Goal: Information Seeking & Learning: Learn about a topic

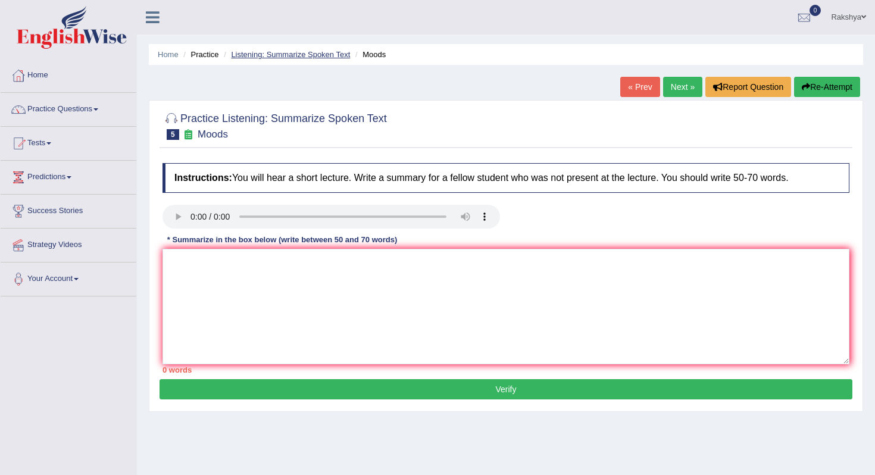
click at [287, 55] on link "Listening: Summarize Spoken Text" at bounding box center [290, 54] width 119 height 9
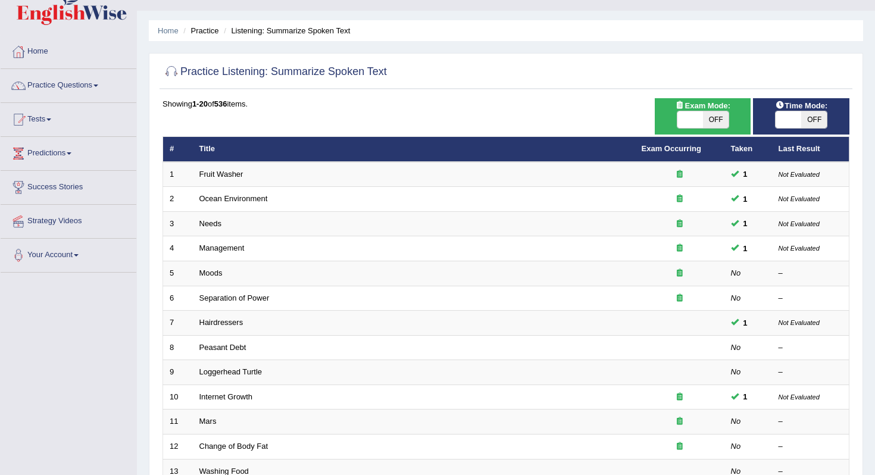
scroll to position [48, 0]
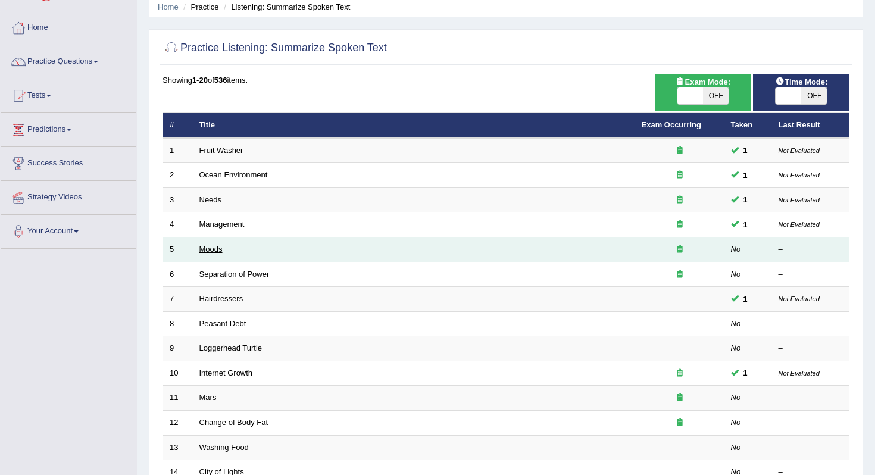
click at [215, 250] on link "Moods" at bounding box center [210, 249] width 23 height 9
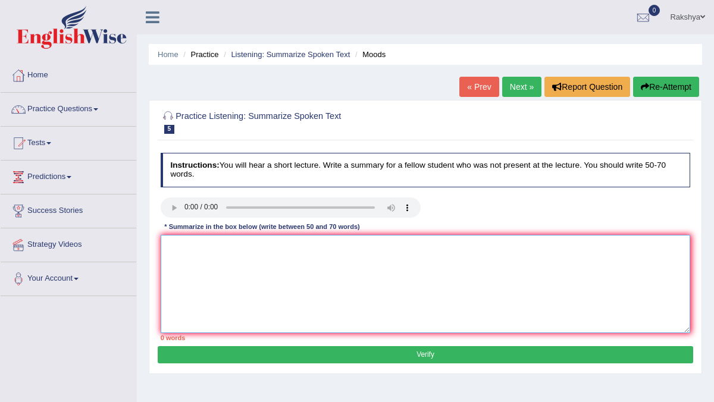
click at [440, 277] on textarea at bounding box center [426, 284] width 530 height 98
paste textarea "The speaker provided a comprehensive overview of emotional communication, highl…"
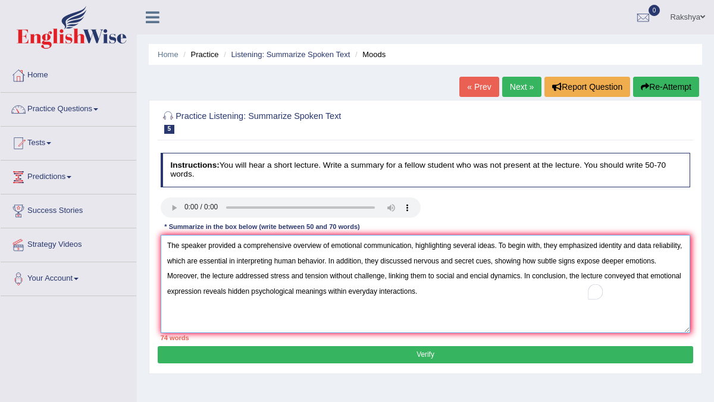
type textarea "The speaker provided a comprehensive overview of emotional communication, highl…"
click at [368, 353] on button "Verify" at bounding box center [425, 354] width 535 height 17
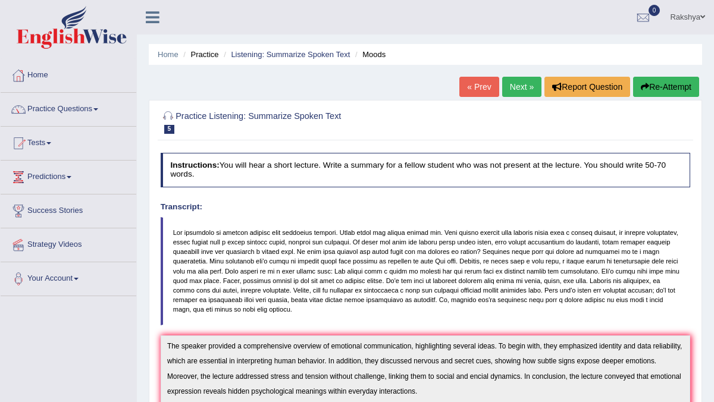
click at [0, 0] on div "Our A.I. Engine is working on your text analysis! Please be patient. It may tak…" at bounding box center [0, 0] width 0 height 0
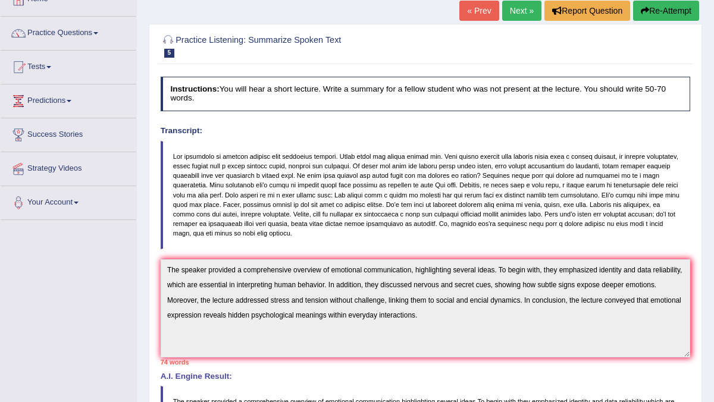
scroll to position [76, 0]
click at [507, 9] on link "Next »" at bounding box center [521, 11] width 39 height 20
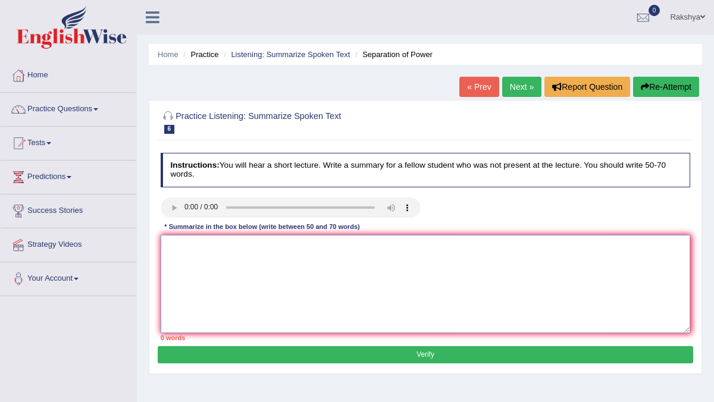
click at [262, 300] on textarea at bounding box center [426, 284] width 530 height 98
paste textarea "The speaker provided a comprehensive overview of emotional communication, highl…"
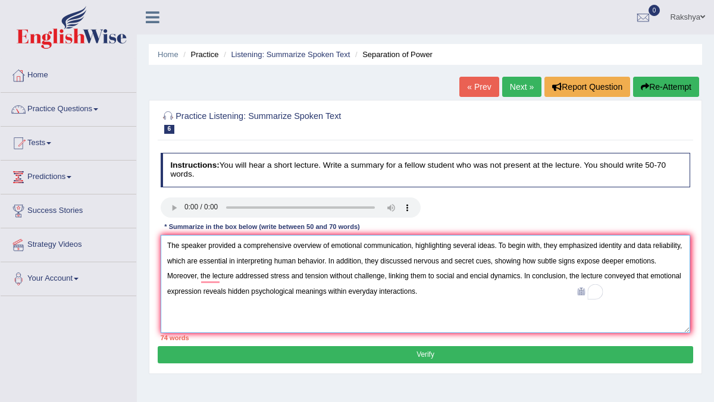
type textarea "The speaker provided a comprehensive overview of emotional communication, highl…"
click at [230, 362] on div "Practice Listening: Summarize Spoken Text 6 Separation of Power Instructions: Y…" at bounding box center [426, 237] width 554 height 274
click at [234, 355] on button "Verify" at bounding box center [425, 354] width 535 height 17
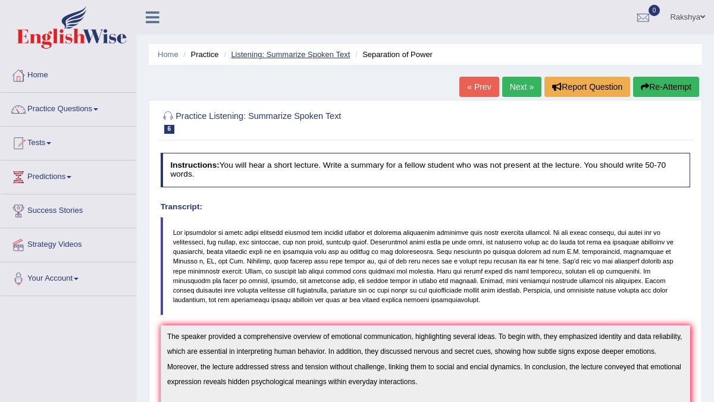
click at [276, 57] on link "Listening: Summarize Spoken Text" at bounding box center [290, 54] width 119 height 9
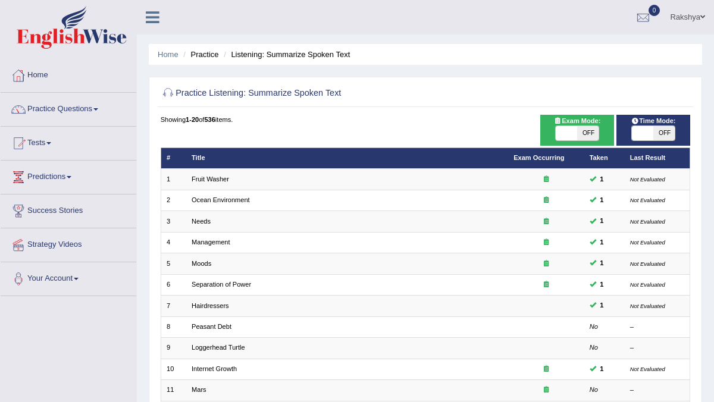
click at [439, 111] on div "Practice Listening: Summarize Spoken Text Time Mode: ON OFF Exam Mode: ON OFF S…" at bounding box center [426, 363] width 554 height 573
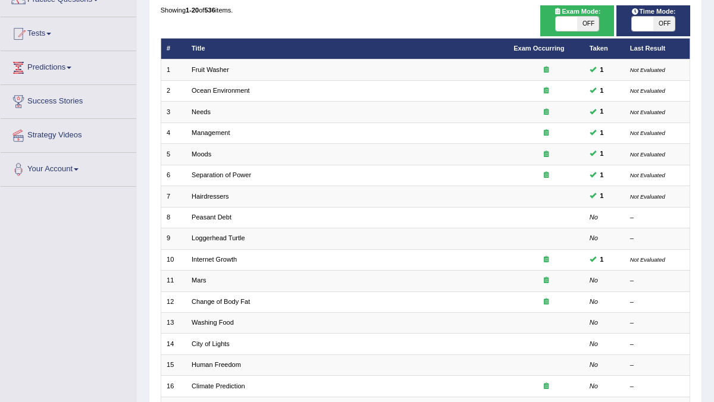
scroll to position [119, 0]
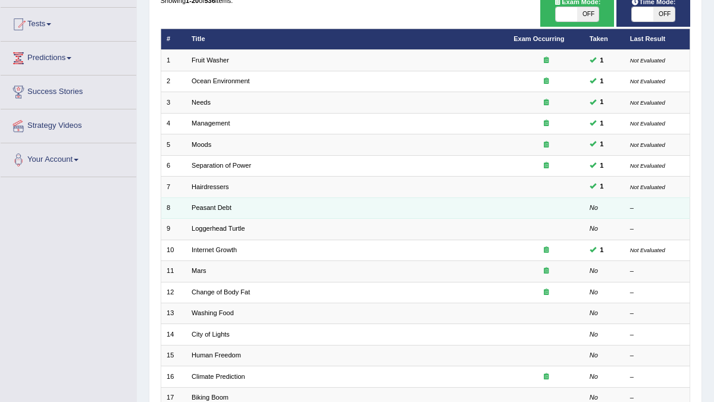
click at [190, 208] on td "Peasant Debt" at bounding box center [347, 208] width 322 height 21
click at [195, 210] on td "Peasant Debt" at bounding box center [347, 208] width 322 height 21
click at [204, 205] on link "Peasant Debt" at bounding box center [212, 207] width 40 height 7
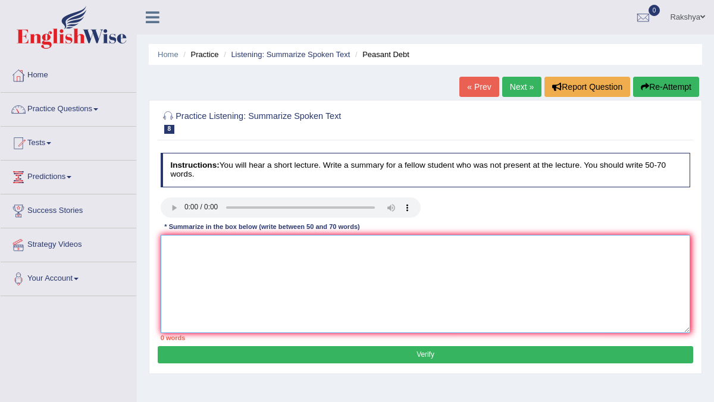
click at [325, 293] on textarea at bounding box center [426, 284] width 530 height 98
paste textarea "The speaker provided a comprehensive overview of emotional communication, highl…"
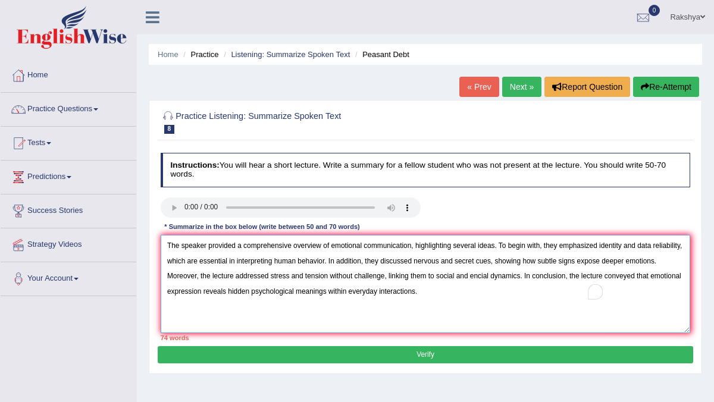
type textarea "The speaker provided a comprehensive overview of emotional communication, highl…"
click at [350, 360] on button "Verify" at bounding box center [425, 354] width 535 height 17
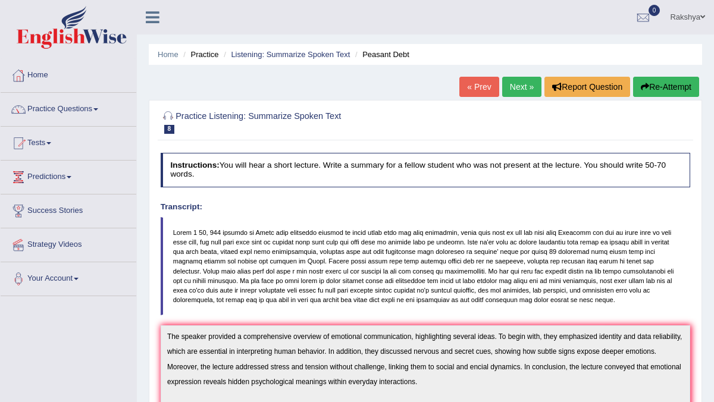
click at [519, 85] on link "Next »" at bounding box center [521, 87] width 39 height 20
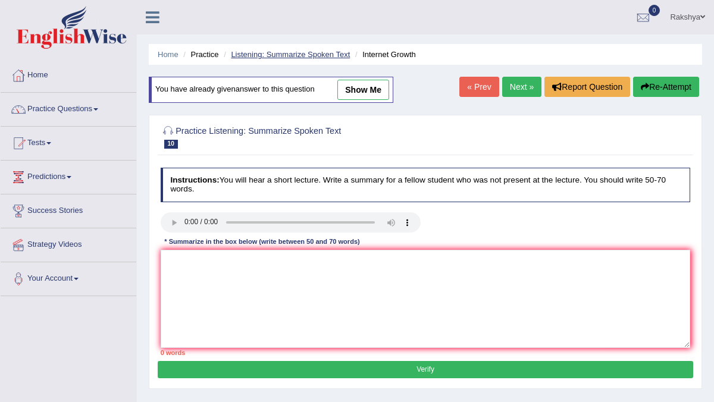
click at [290, 54] on link "Listening: Summarize Spoken Text" at bounding box center [290, 54] width 119 height 9
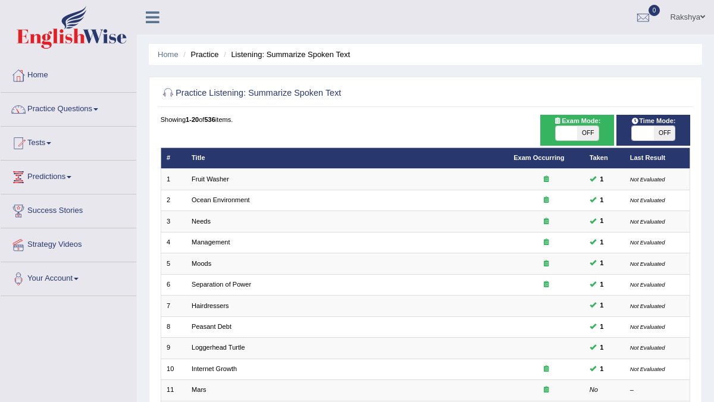
click at [496, 99] on div at bounding box center [426, 93] width 530 height 21
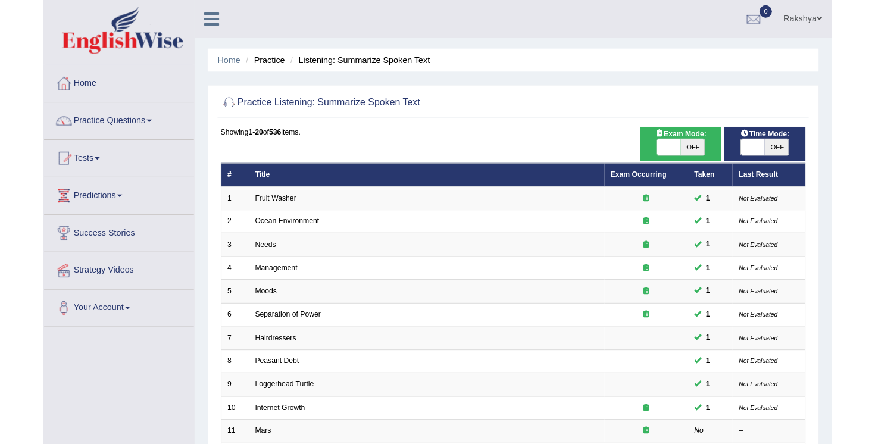
scroll to position [24, 0]
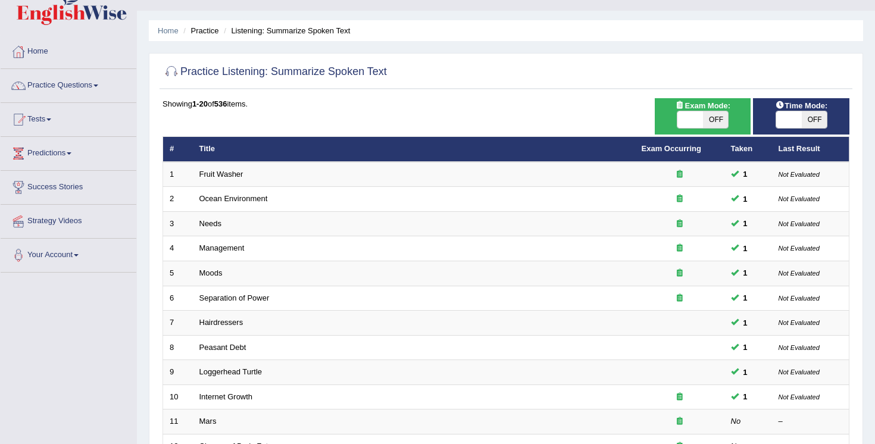
click at [296, 98] on div "Showing 1-20 of 536 items." at bounding box center [505, 103] width 687 height 11
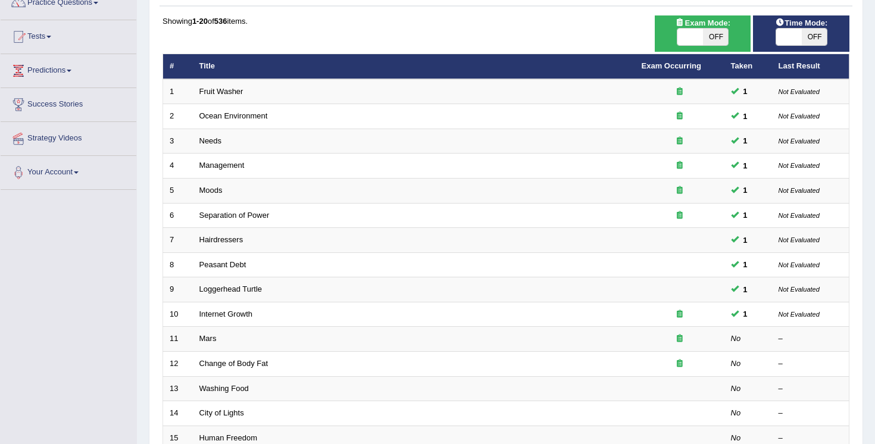
scroll to position [143, 0]
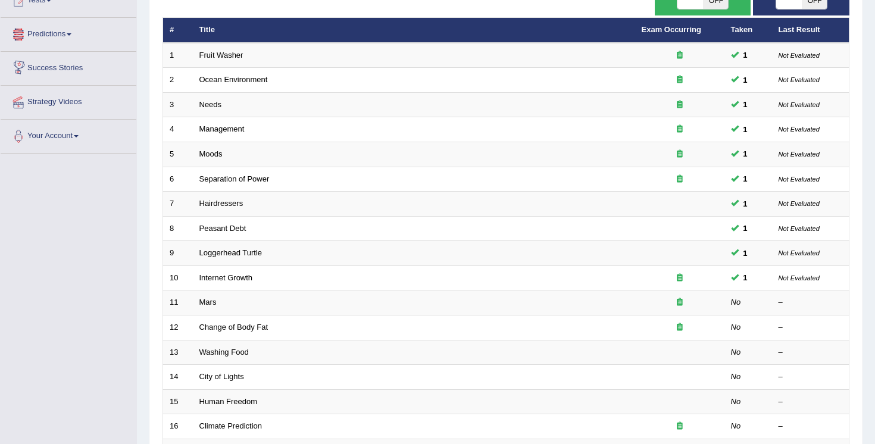
click at [160, 23] on div "Time Mode: ON OFF Exam Mode: ON OFF Showing 1-20 of 536 items. # Title Exam Occ…" at bounding box center [506, 289] width 693 height 621
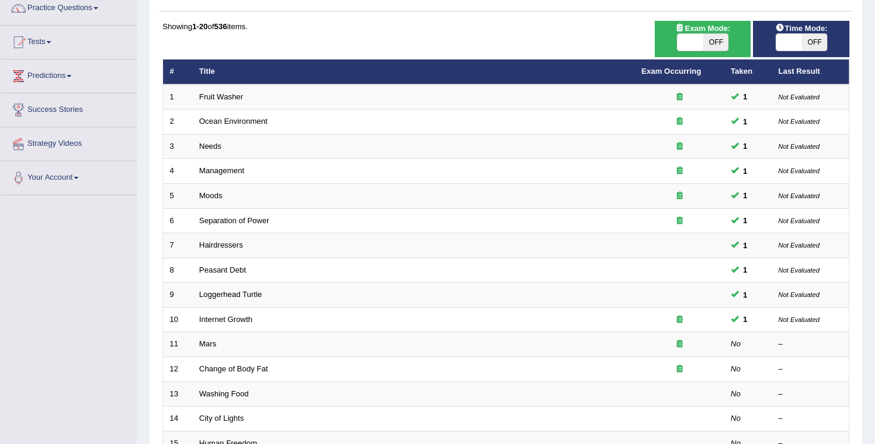
scroll to position [119, 0]
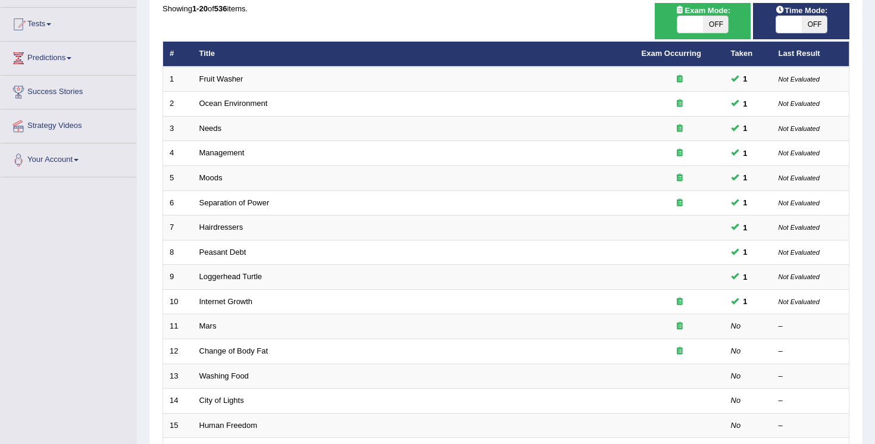
click at [162, 39] on div "Showing 1-20 of 536 items. # Title Exam Occurring Taken Last Result 1 Fruit Was…" at bounding box center [505, 311] width 687 height 617
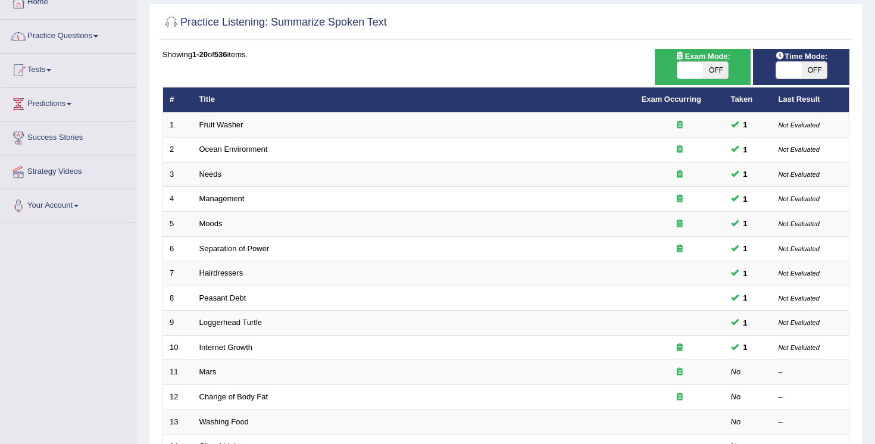
scroll to position [71, 0]
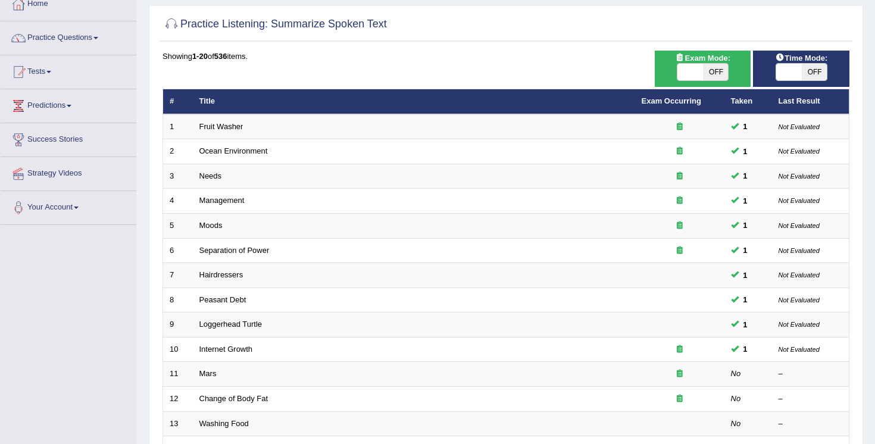
click at [99, 37] on link "Practice Questions" at bounding box center [69, 36] width 136 height 30
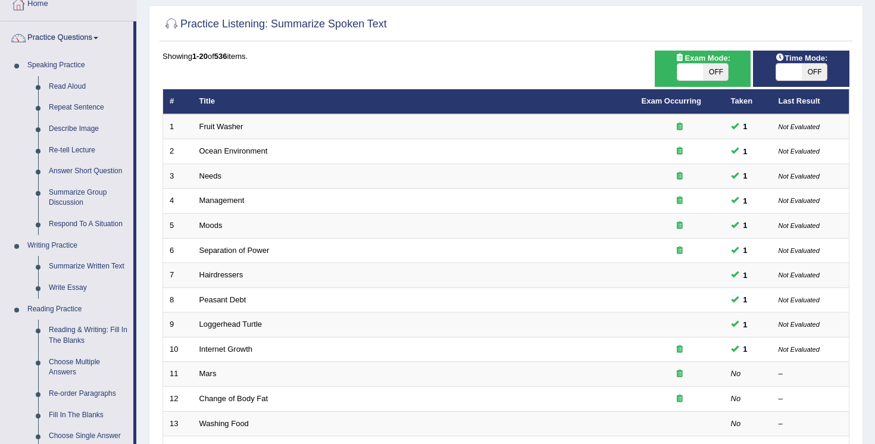
click at [145, 212] on div "Home Practice Listening: Summarize Spoken Text Practice Listening: Summarize Sp…" at bounding box center [506, 308] width 738 height 758
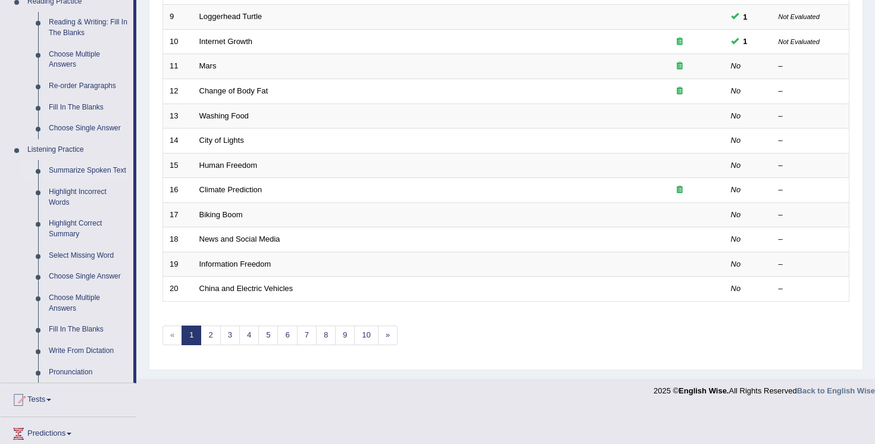
scroll to position [381, 0]
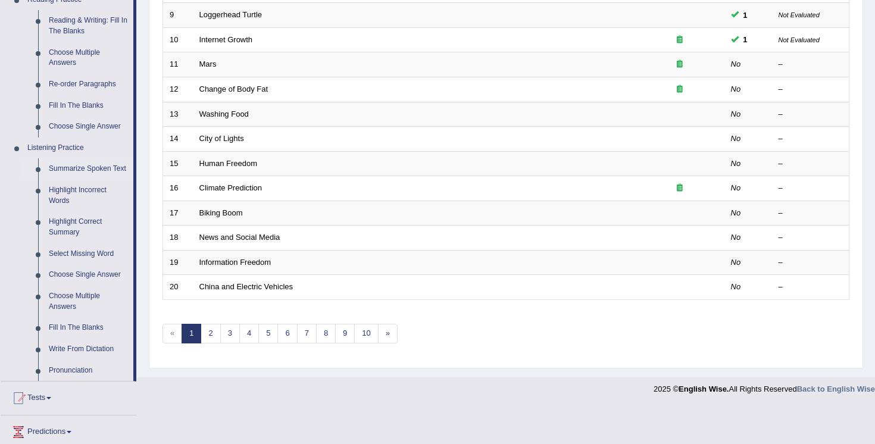
click at [151, 124] on div "Practice Listening: Summarize Spoken Text Time Mode: ON OFF Exam Mode: ON OFF S…" at bounding box center [506, 32] width 714 height 673
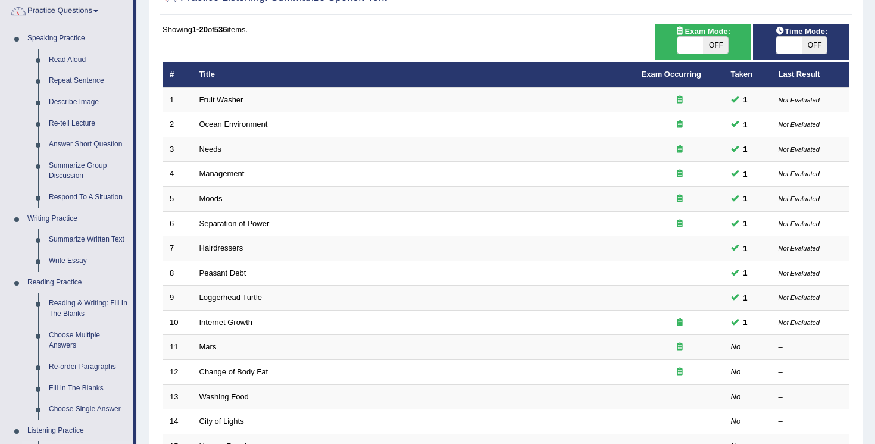
scroll to position [95, 0]
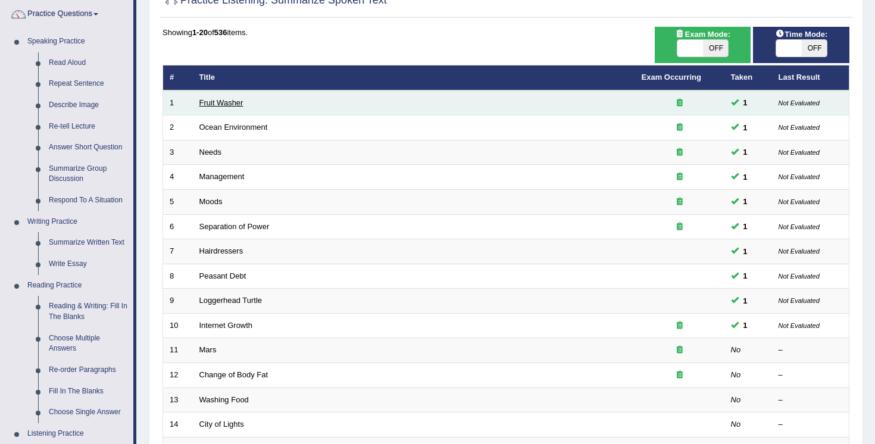
click at [215, 107] on link "Fruit Washer" at bounding box center [221, 102] width 44 height 9
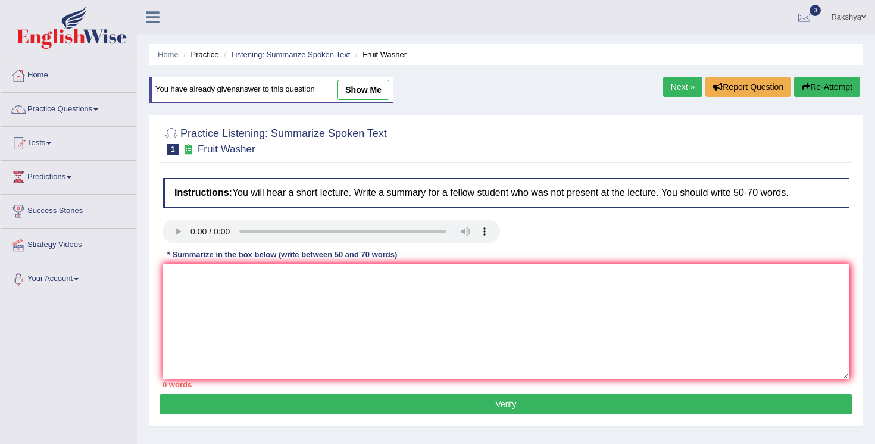
click at [392, 144] on div at bounding box center [505, 140] width 687 height 36
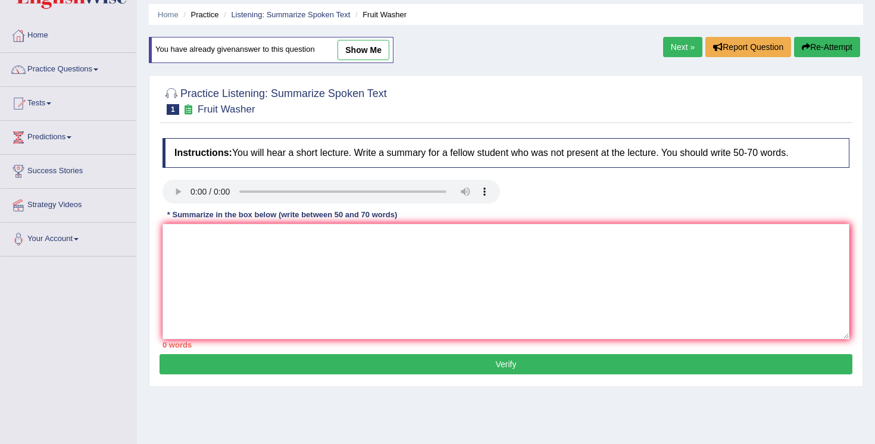
scroll to position [38, 0]
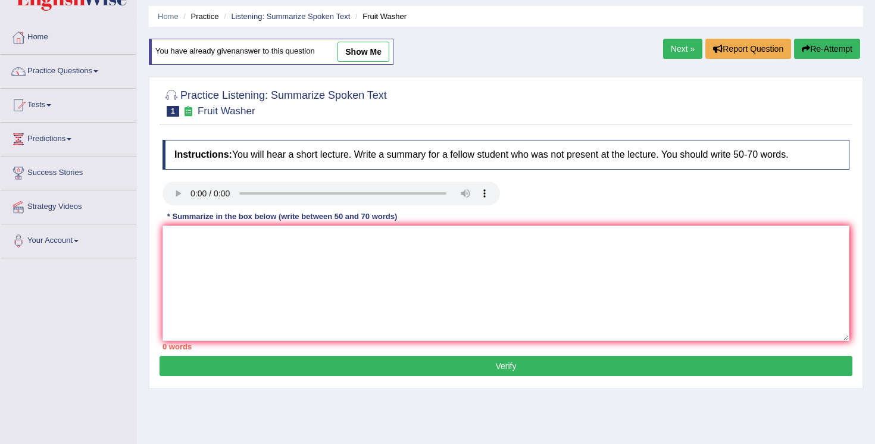
click at [362, 58] on link "show me" at bounding box center [363, 52] width 52 height 20
type textarea "The speaker provided a comprehensive overview of washing fruits and vegetables,…"
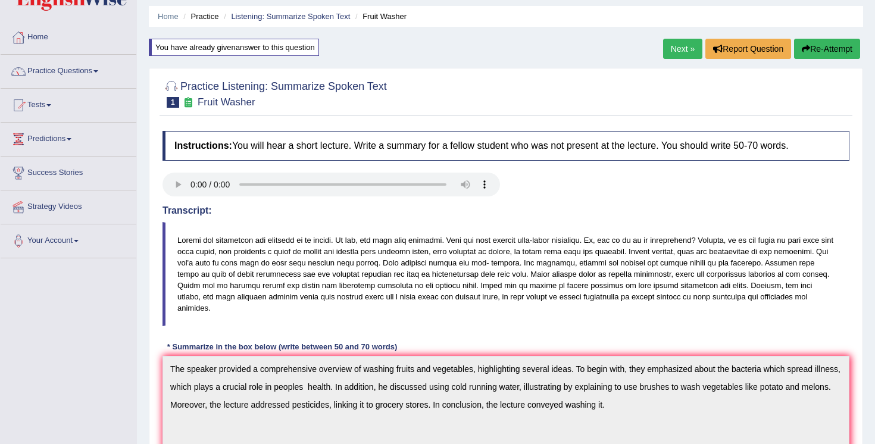
click at [434, 112] on body "Toggle navigation Home Practice Questions Speaking Practice Read Aloud Repeat S…" at bounding box center [437, 184] width 875 height 444
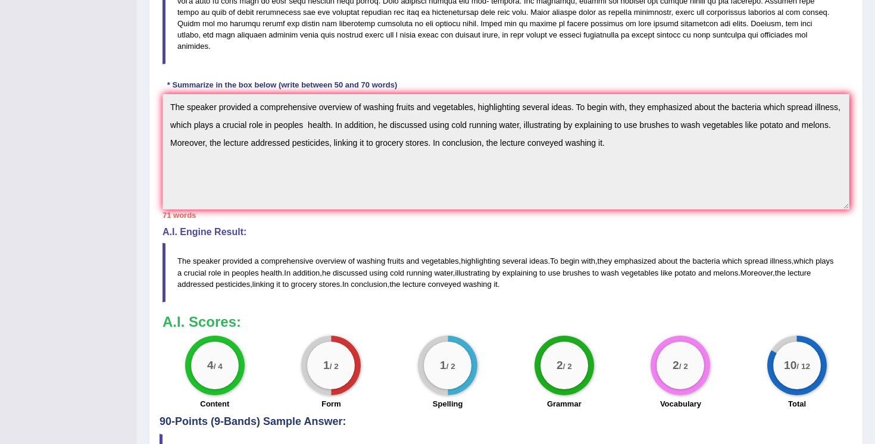
scroll to position [324, 0]
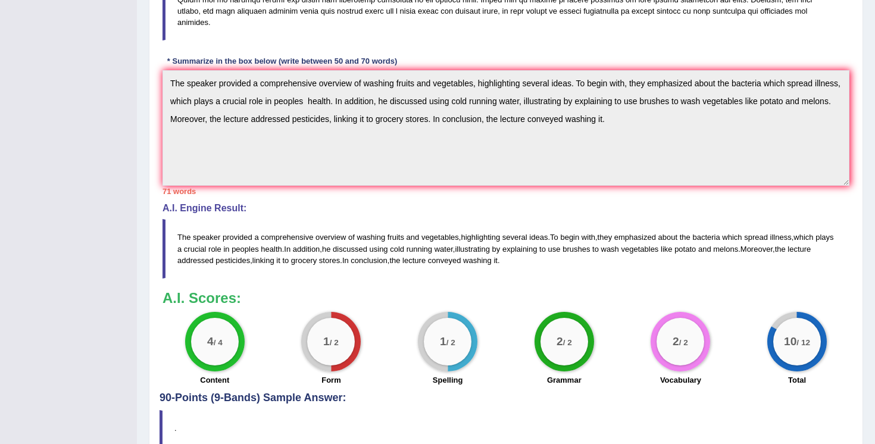
click at [429, 207] on h4 "A.I. Engine Result:" at bounding box center [505, 208] width 687 height 11
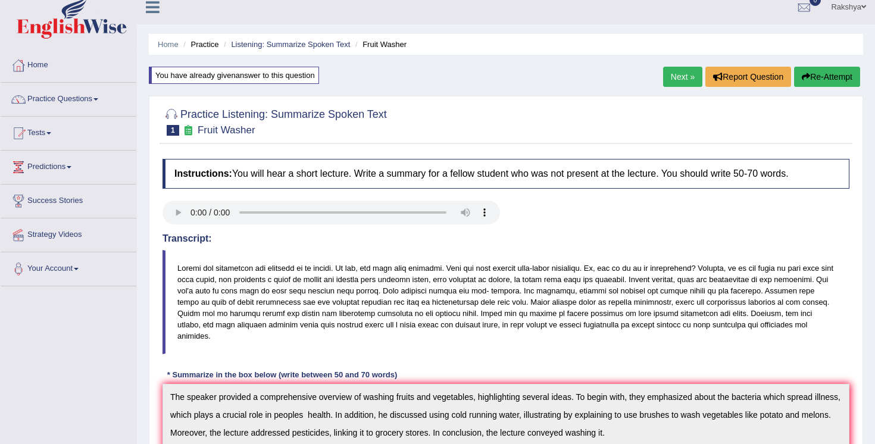
scroll to position [0, 0]
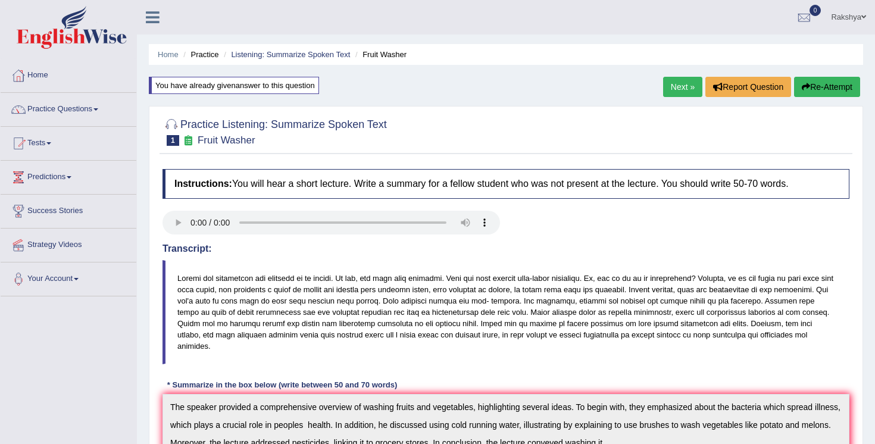
click at [61, 108] on link "Practice Questions" at bounding box center [69, 108] width 136 height 30
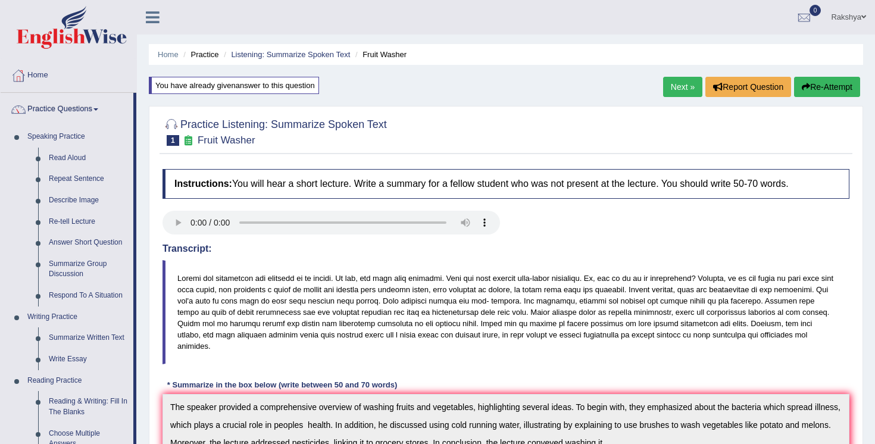
click at [139, 201] on div "Home Practice Listening: Summarize Spoken Text Fruit Washer You have already gi…" at bounding box center [506, 399] width 738 height 798
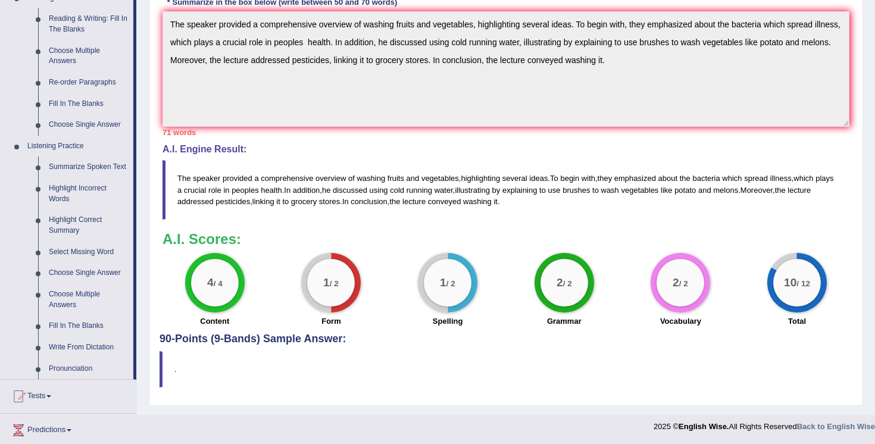
scroll to position [405, 0]
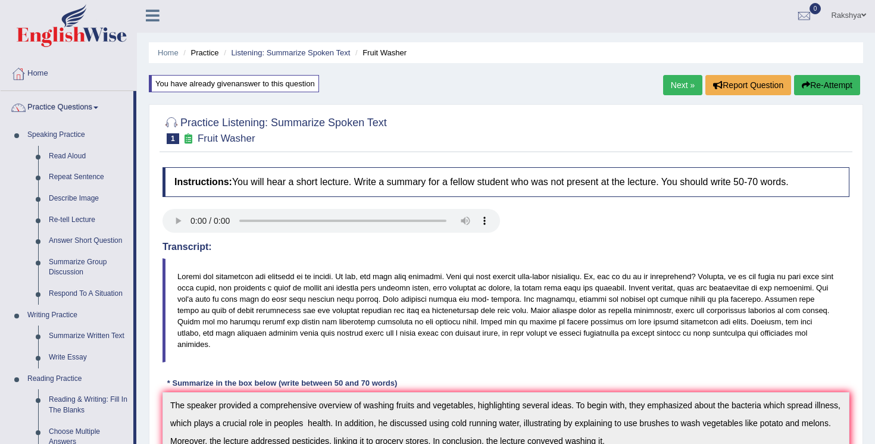
scroll to position [0, 0]
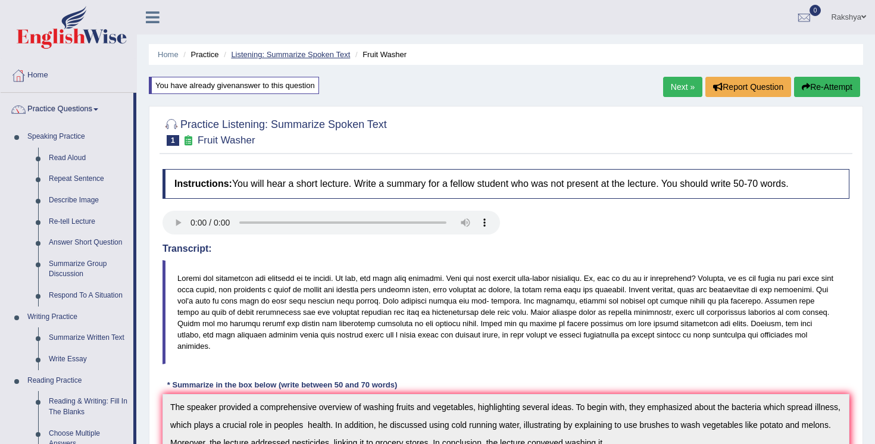
click at [252, 52] on link "Listening: Summarize Spoken Text" at bounding box center [290, 54] width 119 height 9
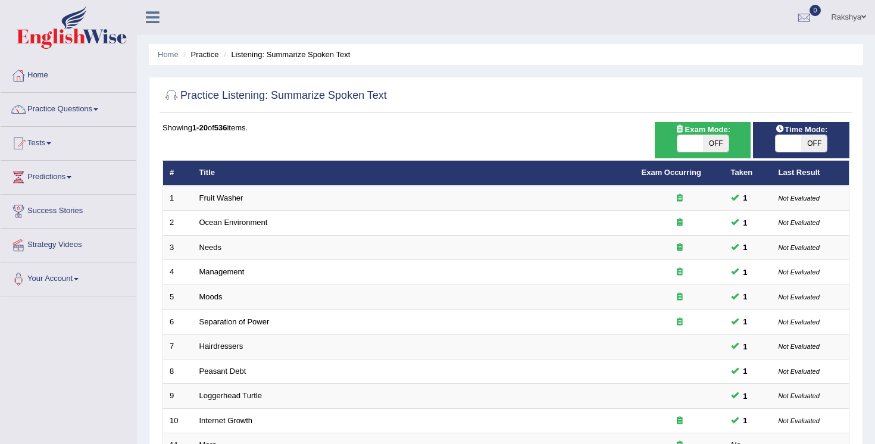
click at [407, 65] on div "Home Practice Listening: Summarize Spoken Text Practice Listening: Summarize Sp…" at bounding box center [506, 379] width 738 height 758
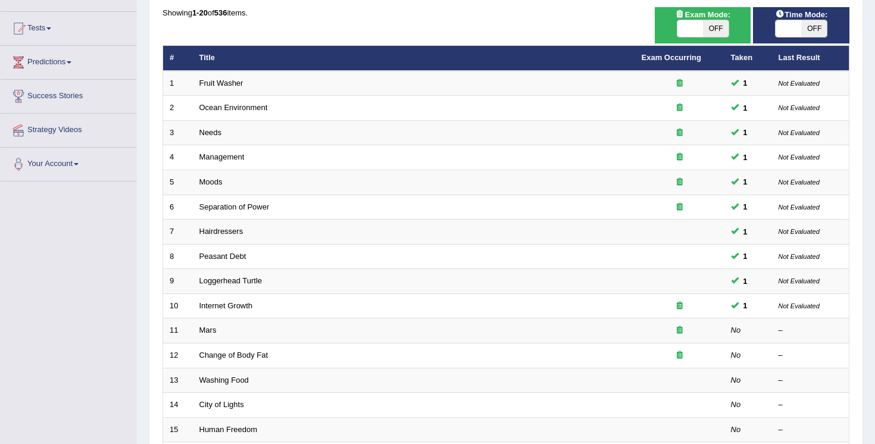
scroll to position [119, 0]
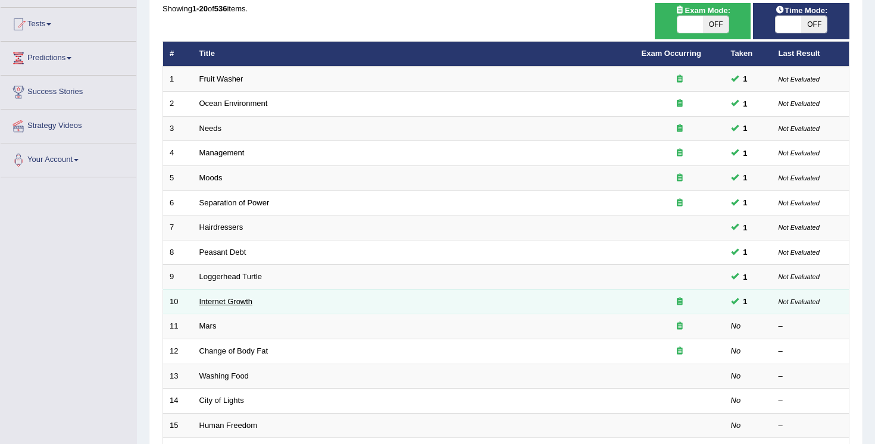
click at [237, 301] on link "Internet Growth" at bounding box center [226, 301] width 54 height 9
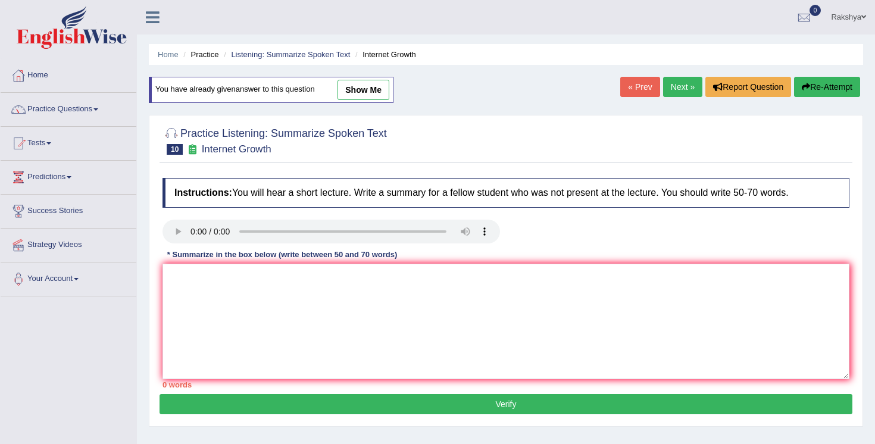
click at [455, 161] on div "Practice Listening: Summarize Spoken Text 10 Internet Growth" at bounding box center [506, 142] width 693 height 42
click at [379, 90] on link "show me" at bounding box center [363, 90] width 52 height 20
type textarea "The speaker provided a comprehensive overview of nonverbal communication method…"
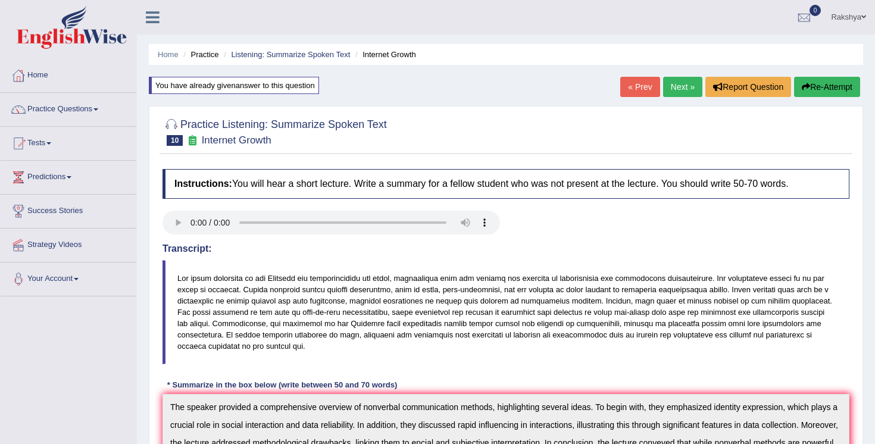
click at [464, 120] on div at bounding box center [505, 131] width 687 height 36
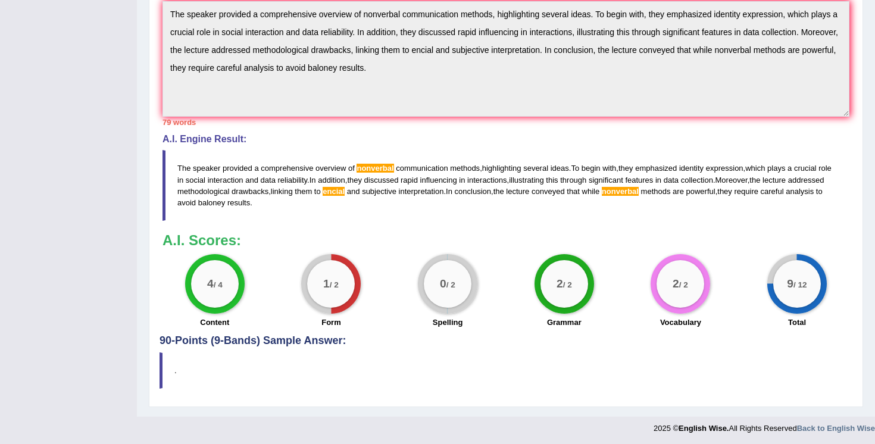
scroll to position [395, 0]
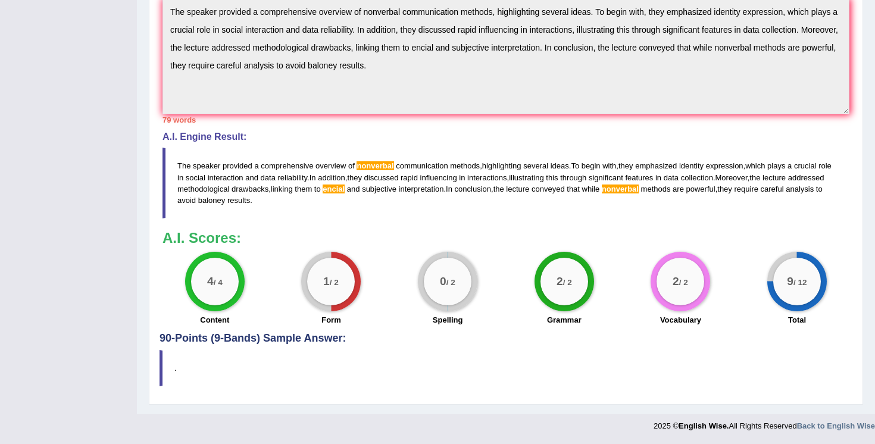
click at [343, 158] on blockquote "The speaker provided a comprehensive overview of nonverbal communication method…" at bounding box center [505, 183] width 687 height 70
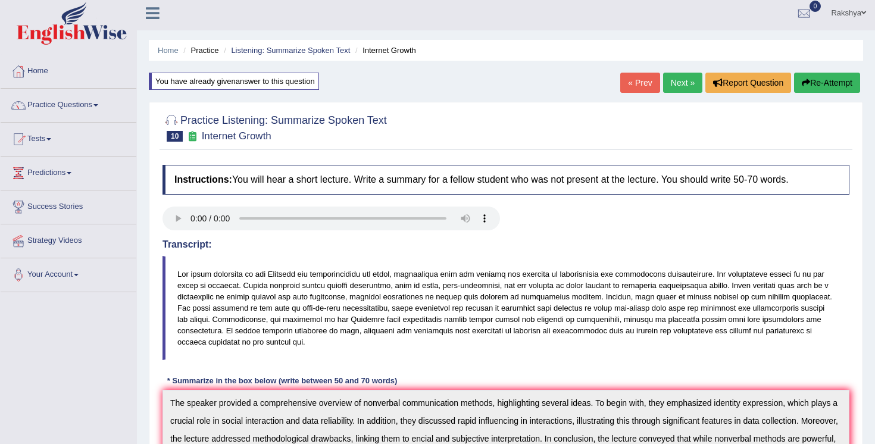
scroll to position [0, 0]
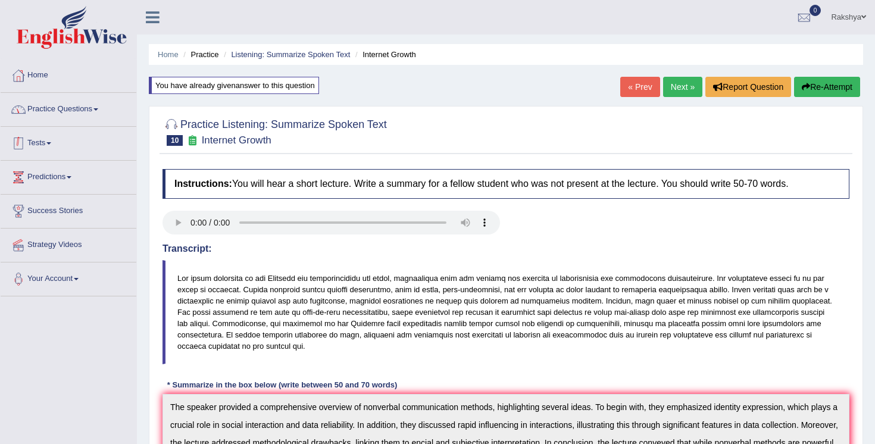
click at [112, 121] on link "Practice Questions" at bounding box center [69, 108] width 136 height 30
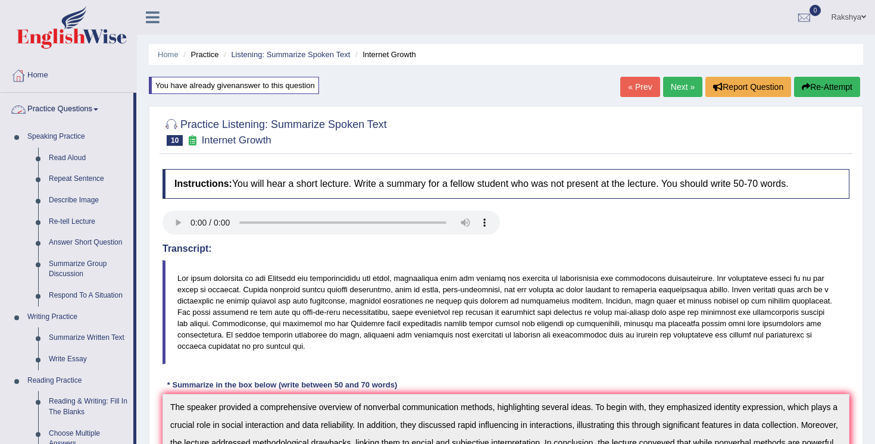
click at [139, 196] on div "Home Practice Listening: Summarize Spoken Text Internet Growth You have already…" at bounding box center [506, 405] width 738 height 810
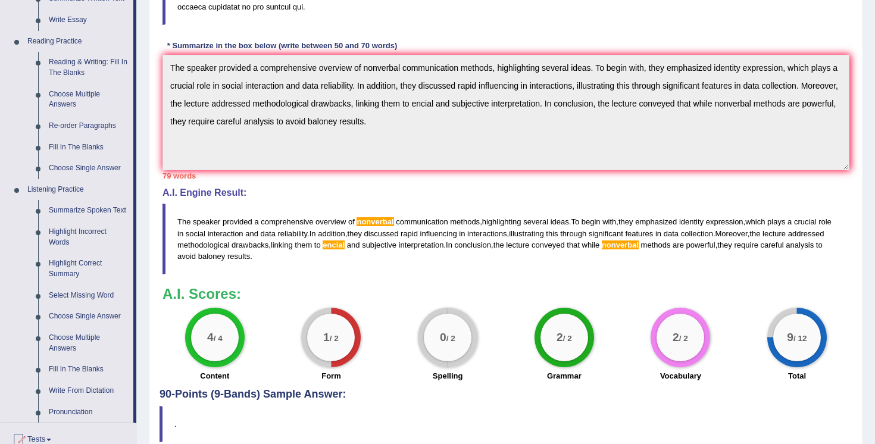
scroll to position [357, 0]
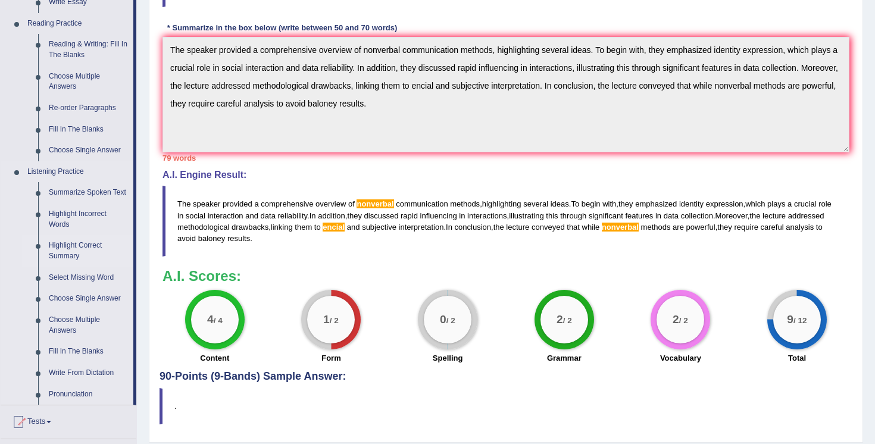
click at [69, 261] on link "Highlight Correct Summary" at bounding box center [88, 251] width 90 height 32
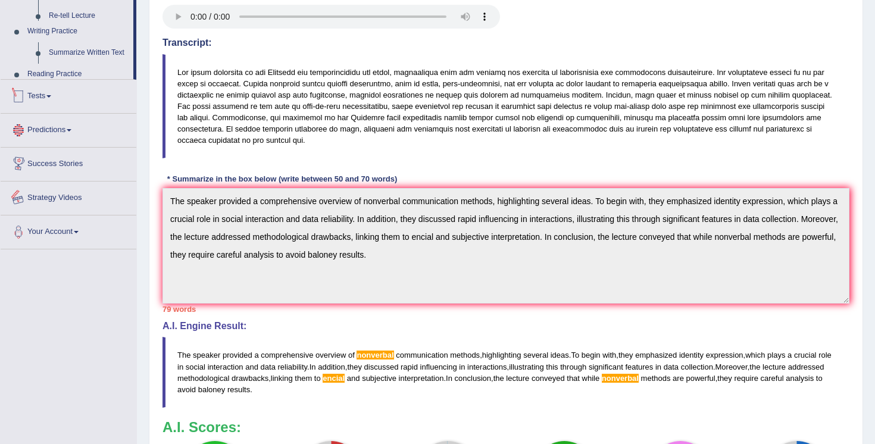
scroll to position [395, 0]
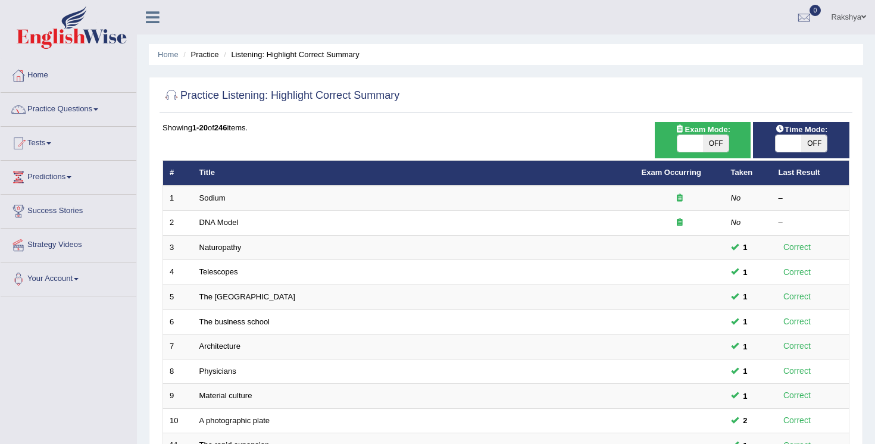
click at [308, 133] on div "Showing 1-20 of 246 items." at bounding box center [505, 127] width 687 height 11
click at [93, 107] on link "Practice Questions" at bounding box center [69, 108] width 136 height 30
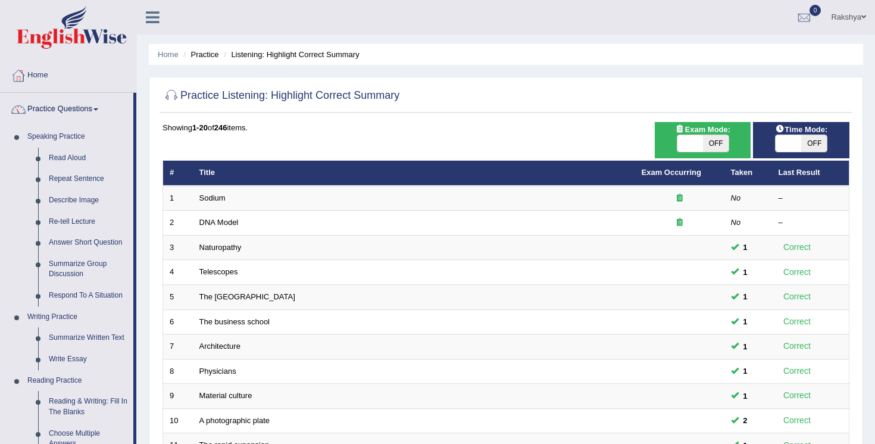
click at [149, 202] on div "Practice Listening: Highlight Correct Summary Time Mode: ON OFF Exam Mode: ON O…" at bounding box center [506, 413] width 714 height 673
click at [143, 202] on div "Home Practice Listening: Highlight Correct Summary Practice Listening: Highligh…" at bounding box center [506, 379] width 738 height 758
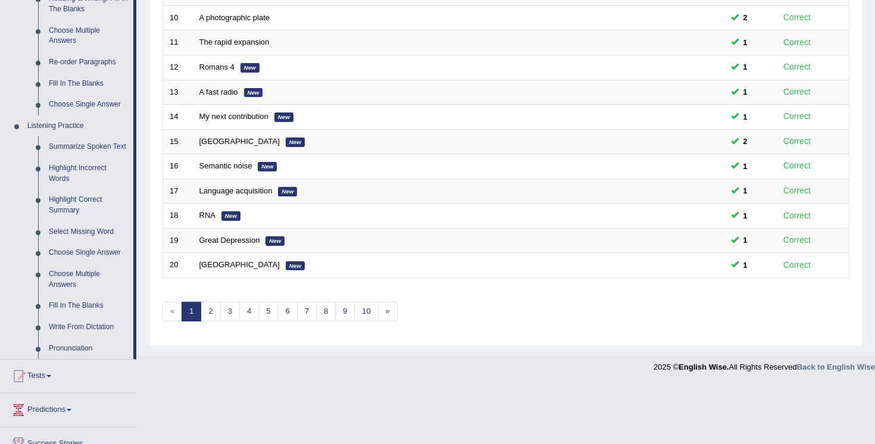
scroll to position [405, 0]
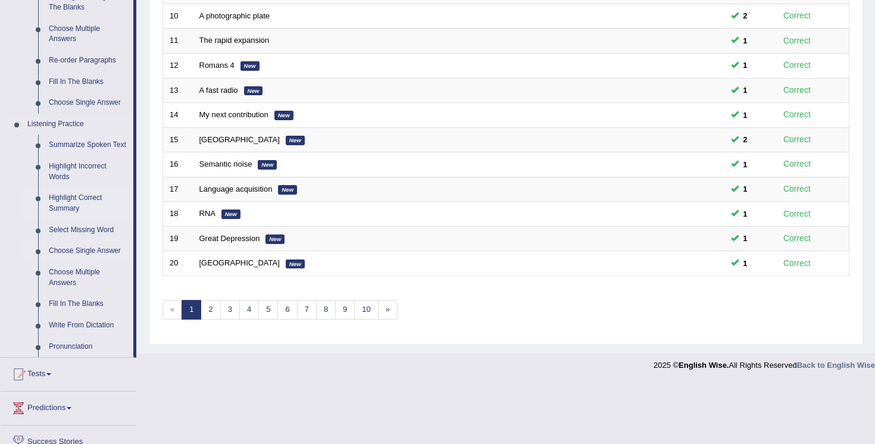
click at [80, 259] on link "Choose Single Answer" at bounding box center [88, 250] width 90 height 21
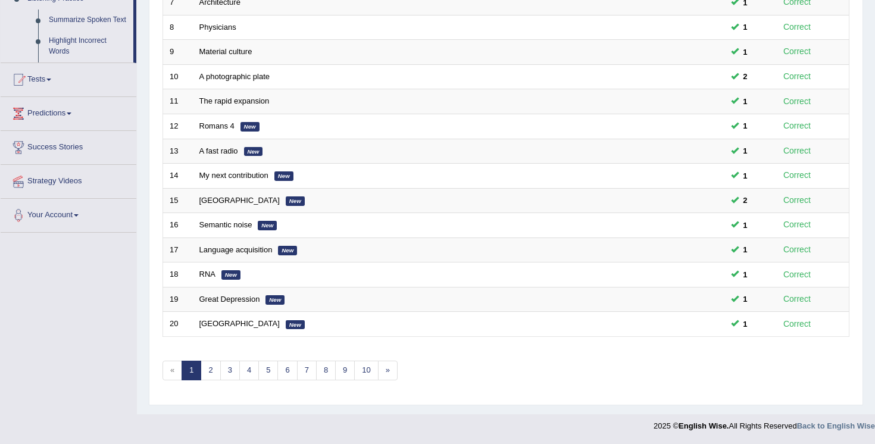
scroll to position [305, 0]
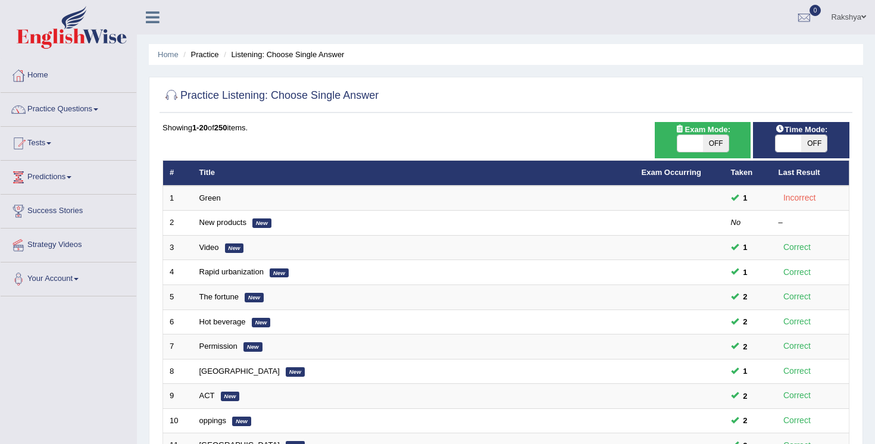
click at [391, 90] on div at bounding box center [505, 96] width 687 height 24
click at [98, 110] on span at bounding box center [95, 109] width 5 height 2
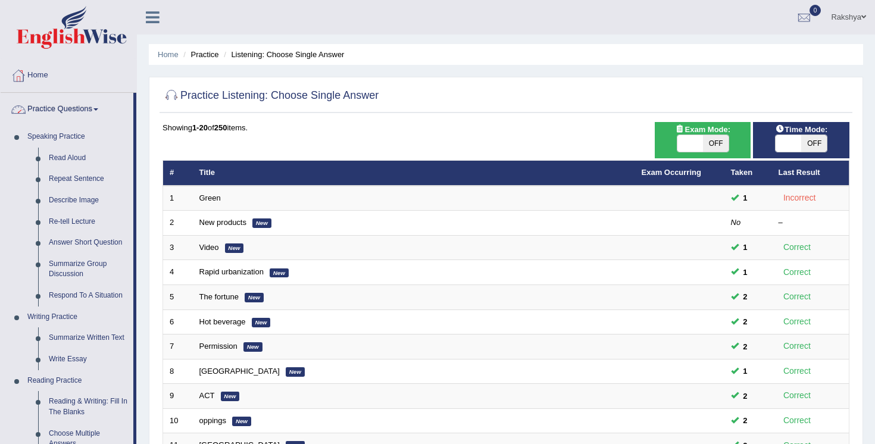
click at [148, 255] on div "Home Practice Listening: Choose Single Answer Practice Listening: Choose Single…" at bounding box center [506, 379] width 738 height 758
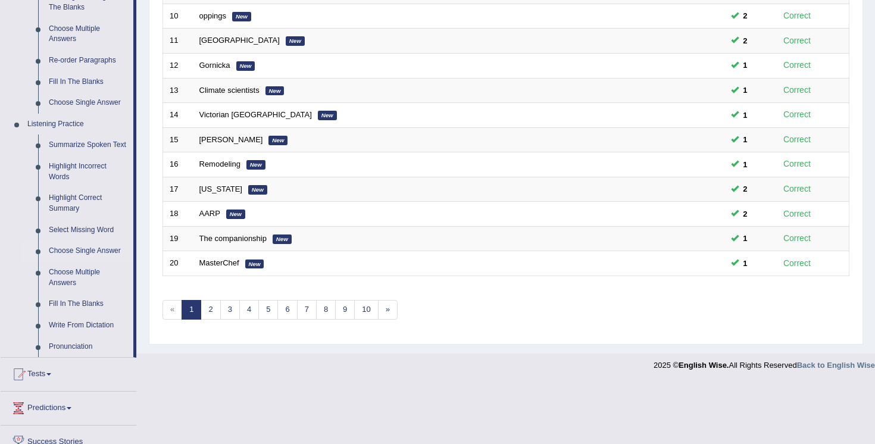
scroll to position [429, 0]
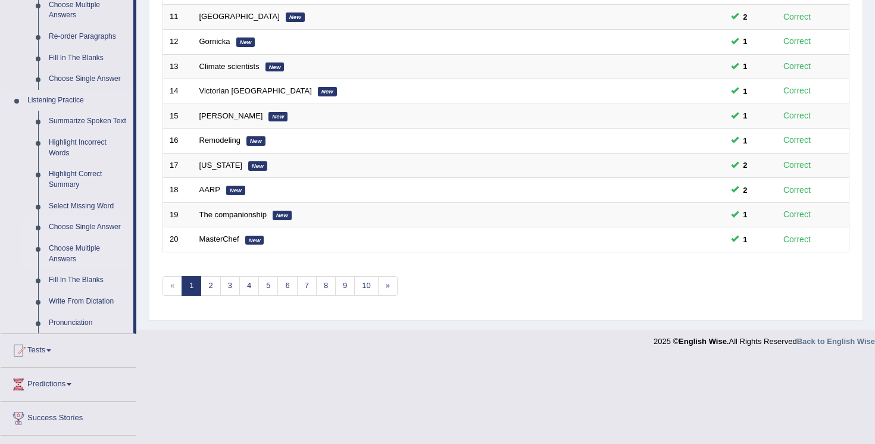
click at [70, 264] on link "Choose Multiple Answers" at bounding box center [88, 254] width 90 height 32
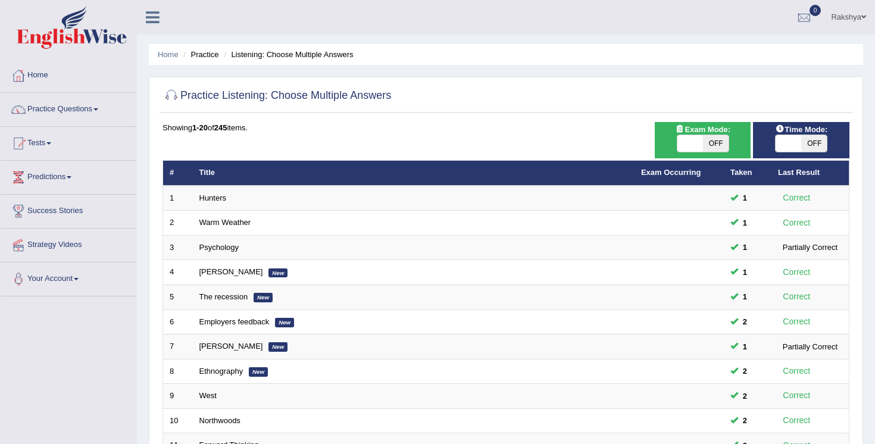
click at [641, 64] on ul "Home Practice Listening: Choose Multiple Answers" at bounding box center [506, 54] width 714 height 21
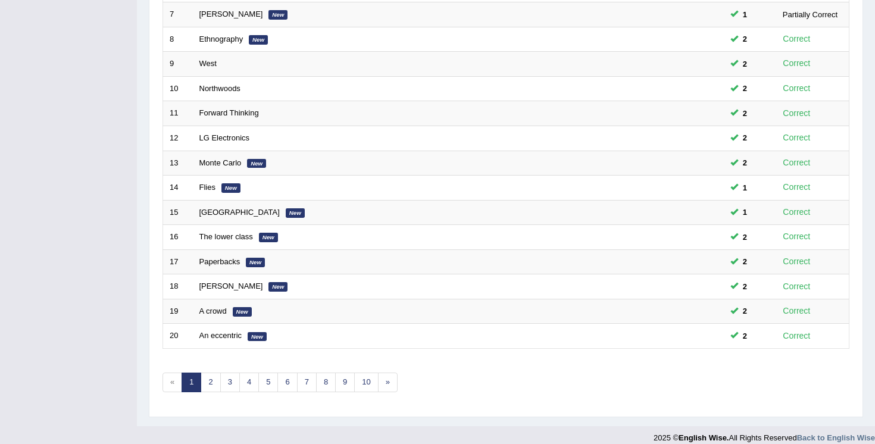
scroll to position [333, 0]
click at [211, 379] on link "2" at bounding box center [211, 381] width 20 height 20
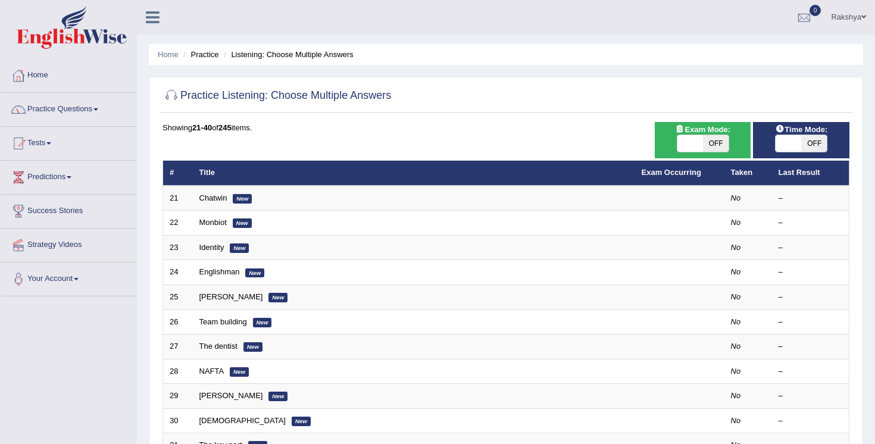
click at [461, 115] on div "Practice Listening: Choose Multiple Answers Time Mode: ON OFF Exam Mode: ON OFF…" at bounding box center [506, 413] width 714 height 673
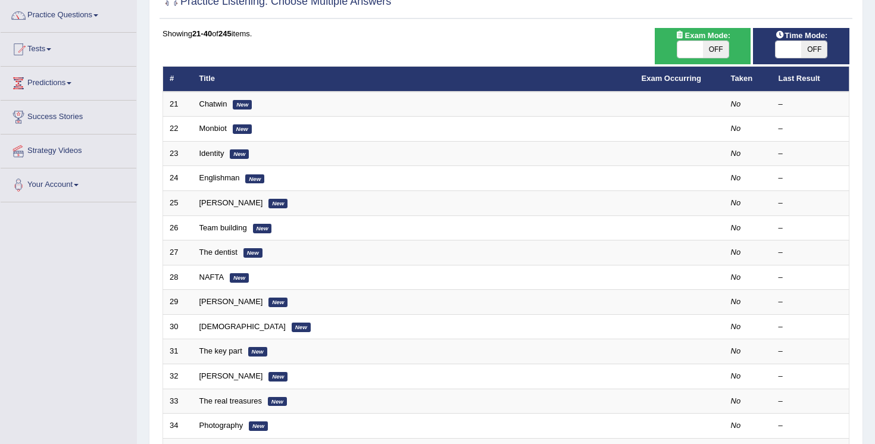
scroll to position [95, 0]
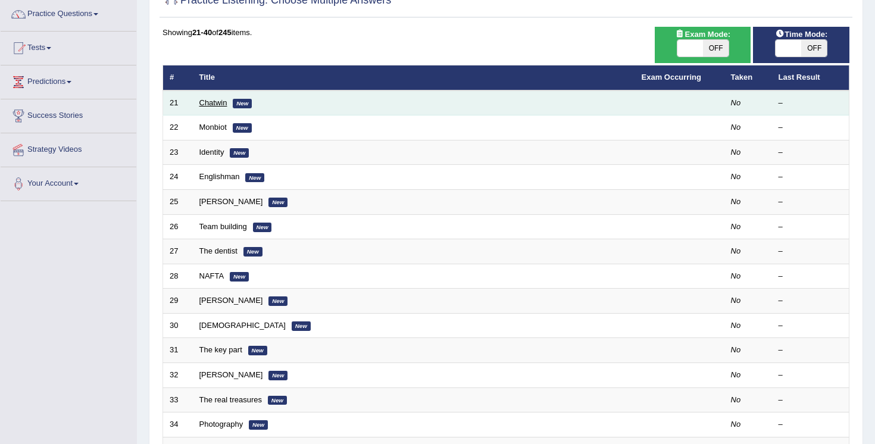
click at [210, 101] on link "Chatwin" at bounding box center [213, 102] width 28 height 9
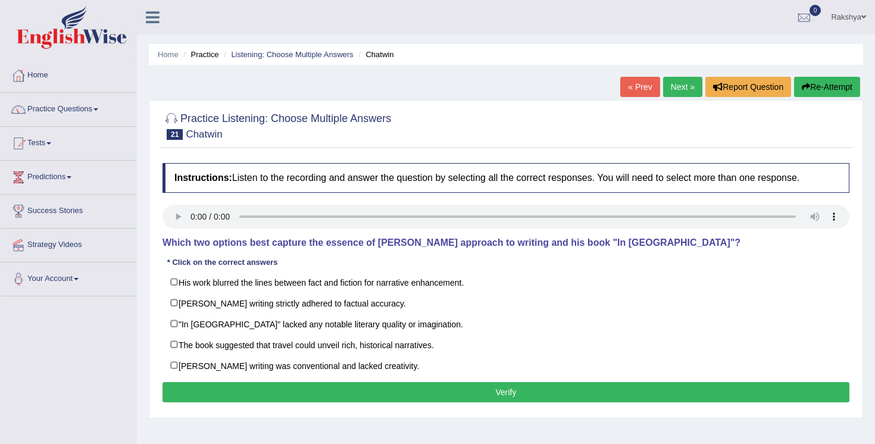
click at [340, 94] on div "Home Practice Listening: Choose Multiple Answers Chatwin « Prev Next » Report Q…" at bounding box center [506, 297] width 738 height 595
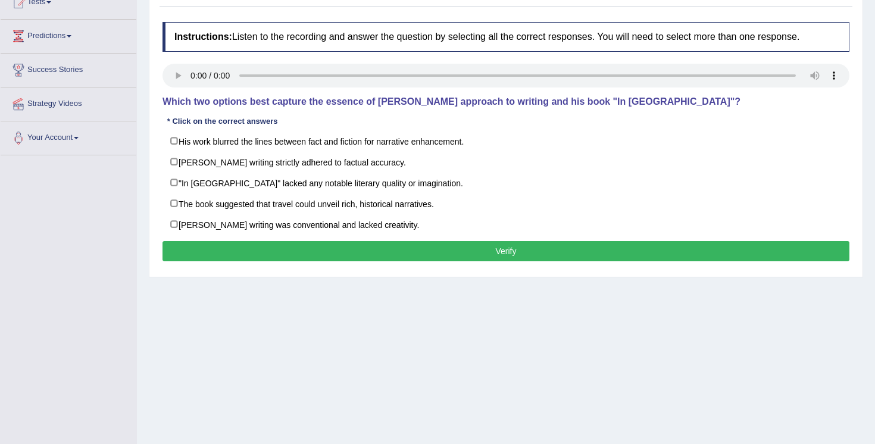
scroll to position [143, 0]
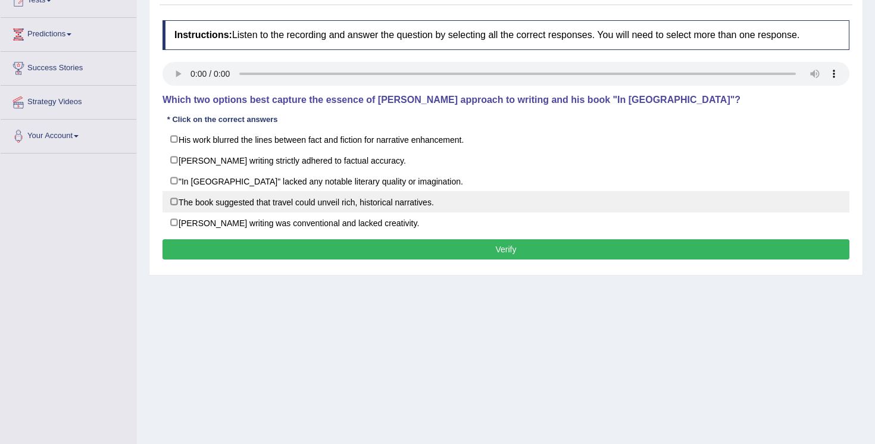
click at [475, 195] on label "The book suggested that travel could unveil rich, historical narratives." at bounding box center [505, 201] width 687 height 21
checkbox input "true"
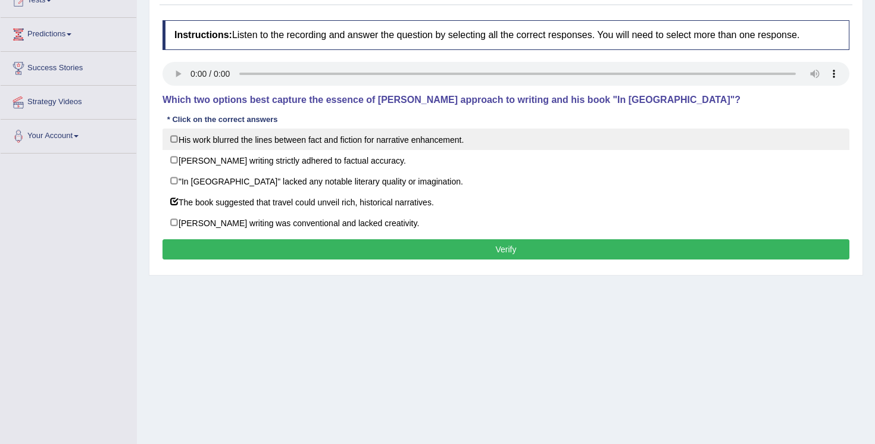
click at [460, 146] on label "His work blurred the lines between fact and fiction for narrative enhancement." at bounding box center [505, 139] width 687 height 21
checkbox input "true"
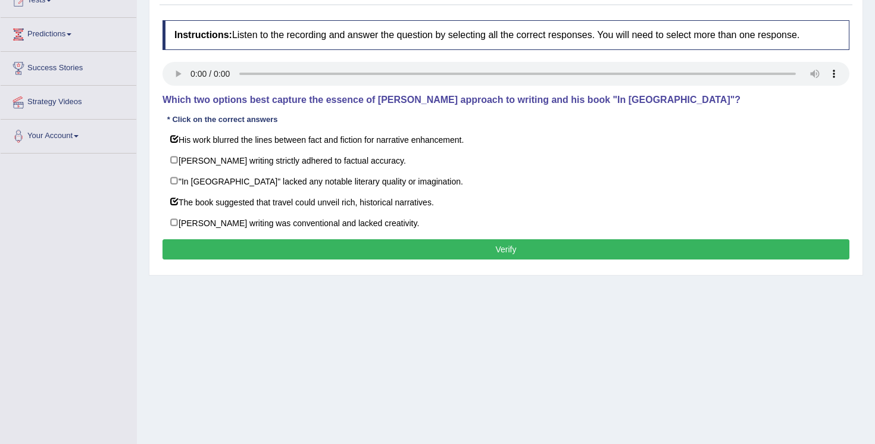
click at [465, 244] on button "Verify" at bounding box center [505, 249] width 687 height 20
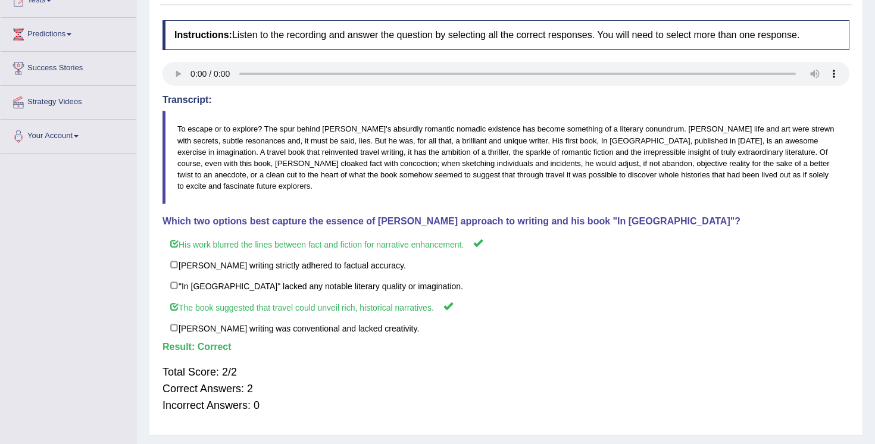
click at [630, 205] on div "Instructions: Listen to the recording and answer the question by selecting all …" at bounding box center [506, 221] width 693 height 415
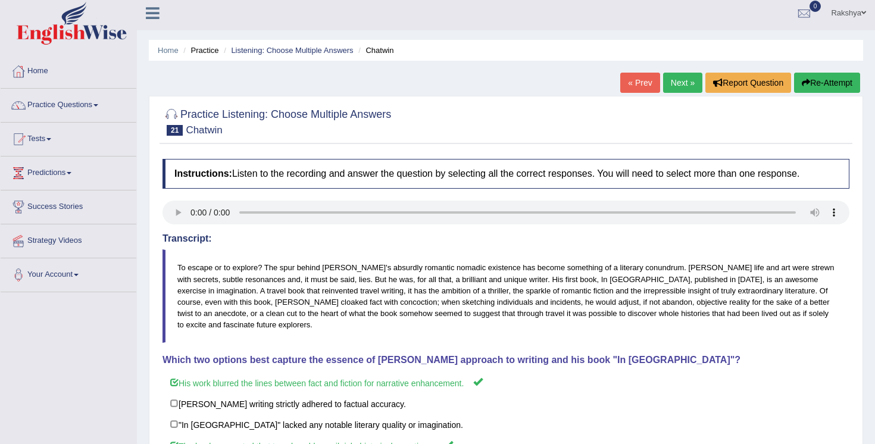
scroll to position [0, 0]
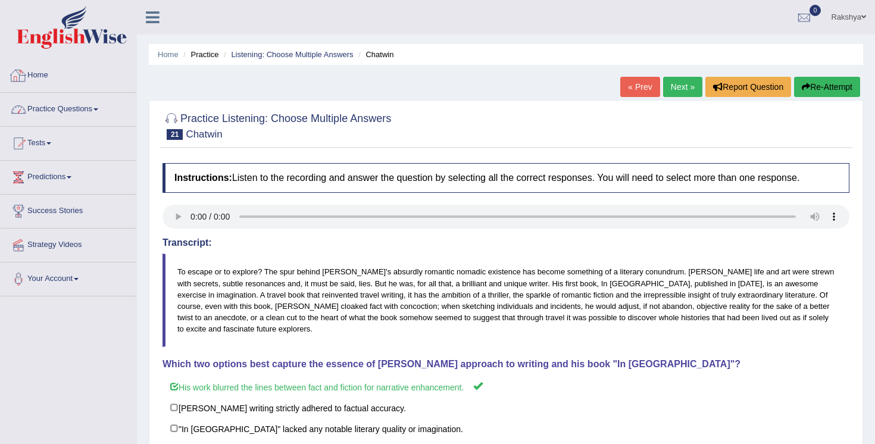
click at [68, 103] on link "Practice Questions" at bounding box center [69, 108] width 136 height 30
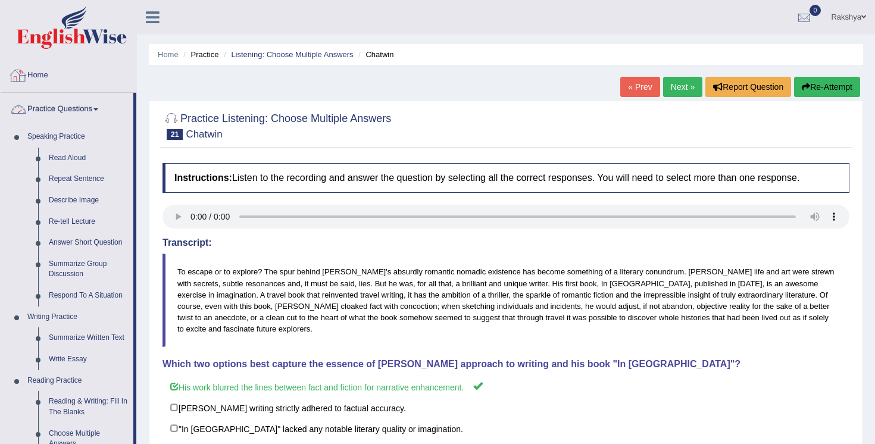
click at [70, 105] on link "Practice Questions" at bounding box center [67, 108] width 133 height 30
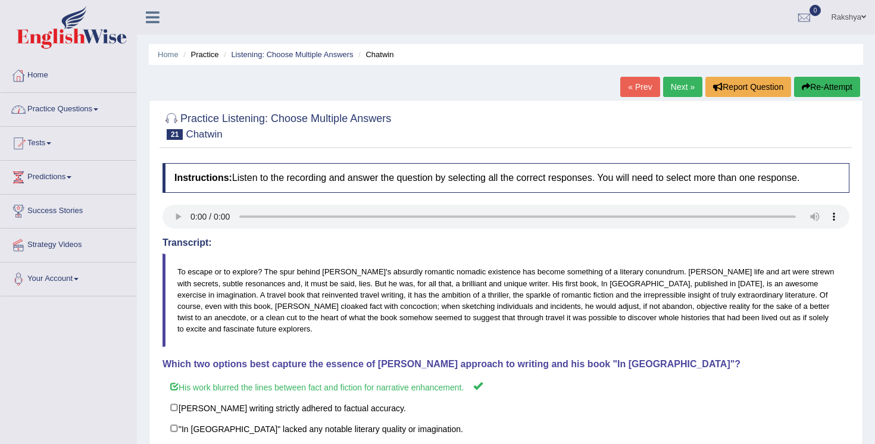
click at [37, 74] on link "Home" at bounding box center [69, 74] width 136 height 30
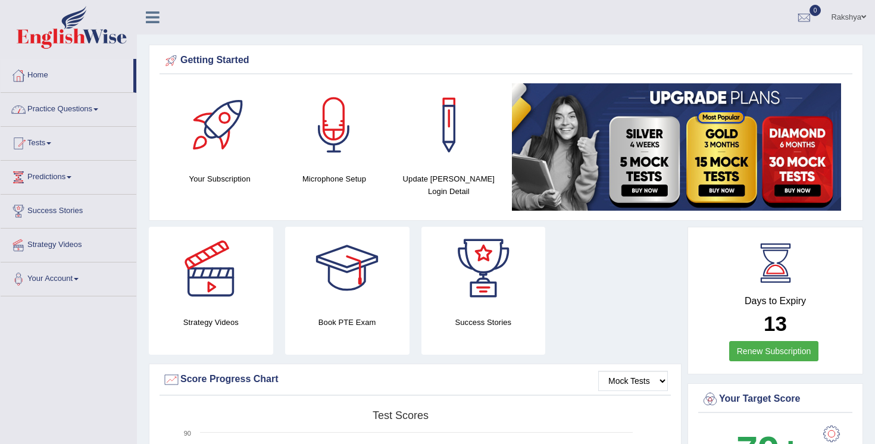
click at [68, 105] on link "Practice Questions" at bounding box center [69, 108] width 136 height 30
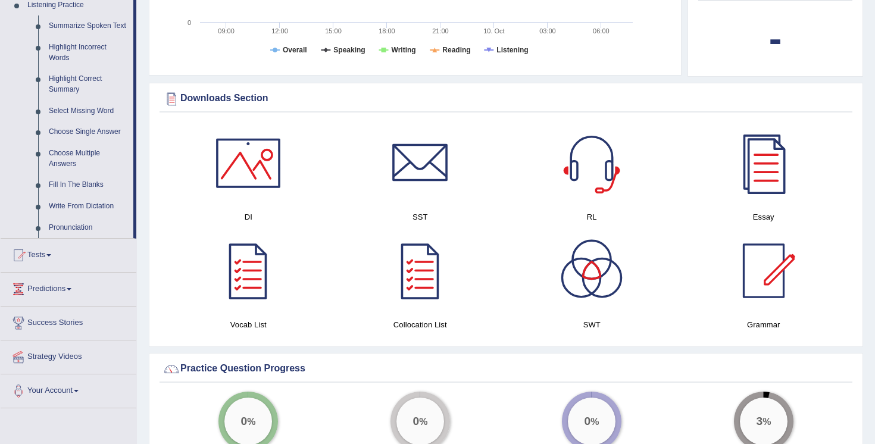
scroll to position [548, 0]
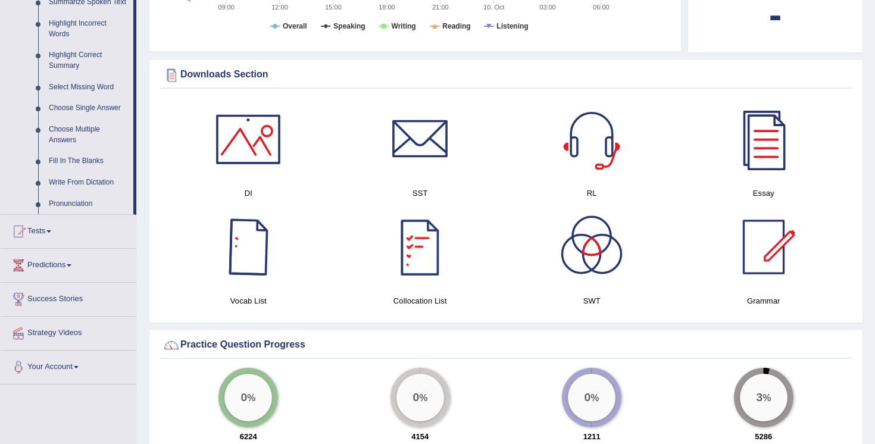
click at [151, 205] on div "Downloads Section DI SST RL Essay Vocab List Collocation List SWT Grammar × Sor…" at bounding box center [506, 191] width 714 height 264
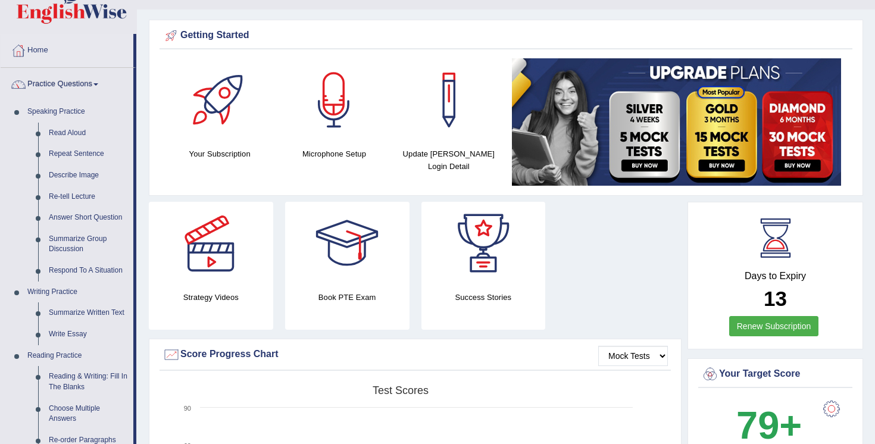
scroll to position [24, 0]
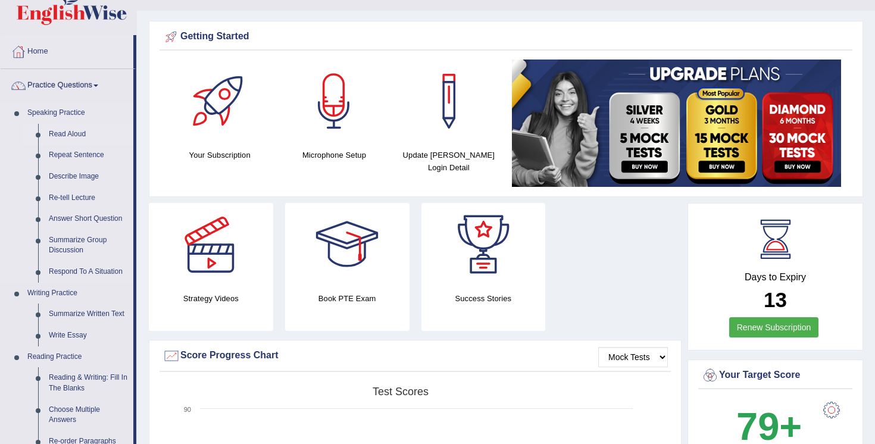
click at [79, 130] on link "Read Aloud" at bounding box center [88, 134] width 90 height 21
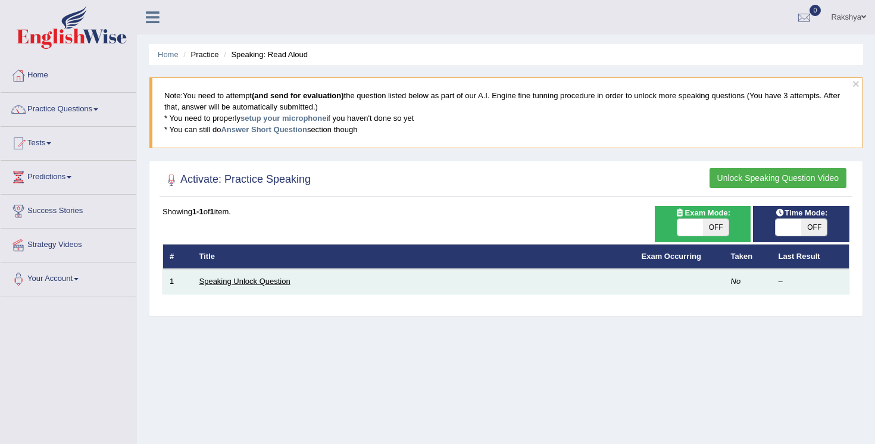
click at [279, 283] on link "Speaking Unlock Question" at bounding box center [244, 281] width 91 height 9
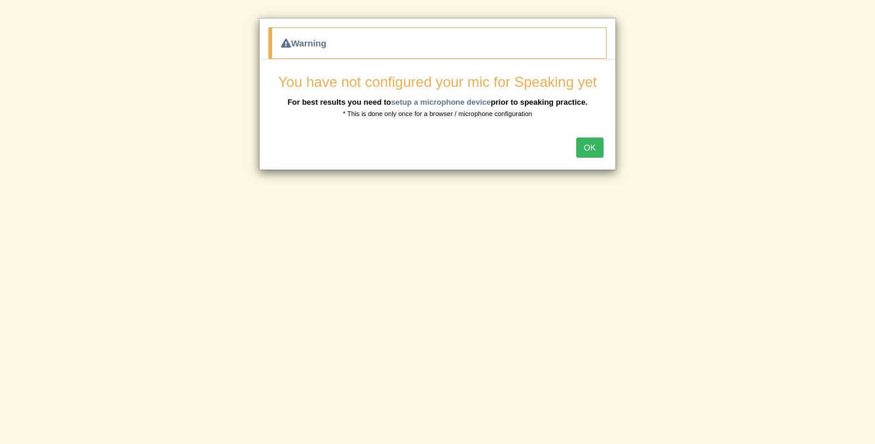
click at [594, 145] on button "OK" at bounding box center [589, 147] width 27 height 20
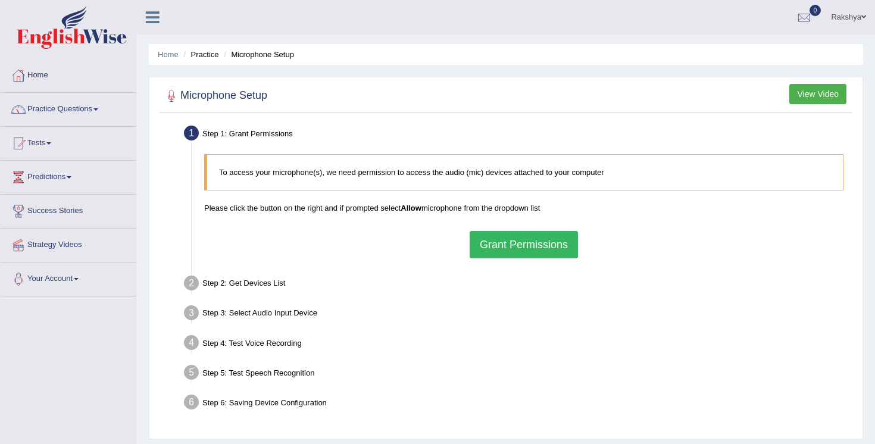
click at [523, 259] on div "To access your microphone(s), we need permission to access the audio (mic) devi…" at bounding box center [523, 206] width 651 height 116
click at [526, 249] on button "Grant Permissions" at bounding box center [524, 244] width 108 height 27
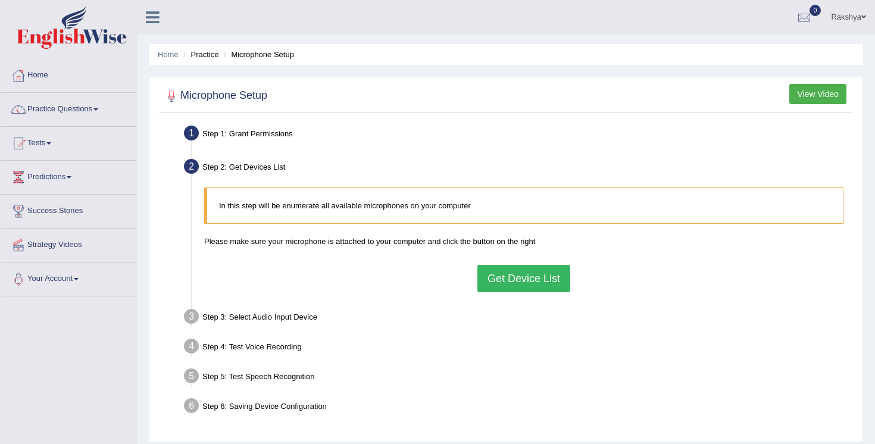
click at [524, 281] on button "Get Device List" at bounding box center [523, 278] width 93 height 27
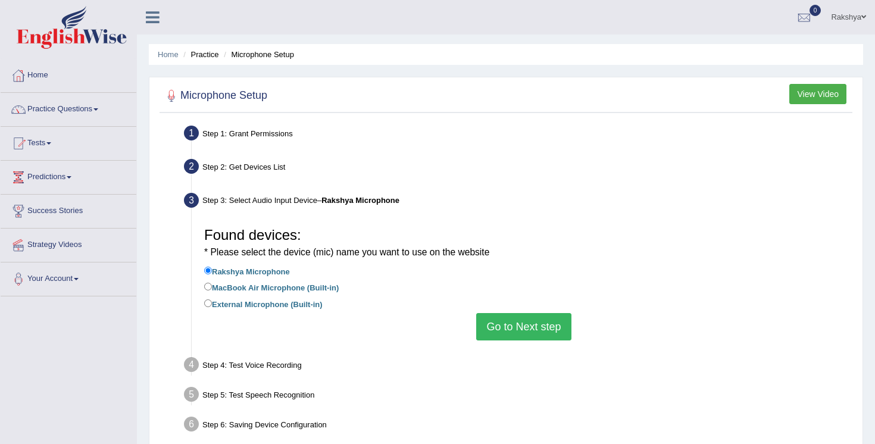
click at [513, 319] on button "Go to Next step" at bounding box center [523, 326] width 95 height 27
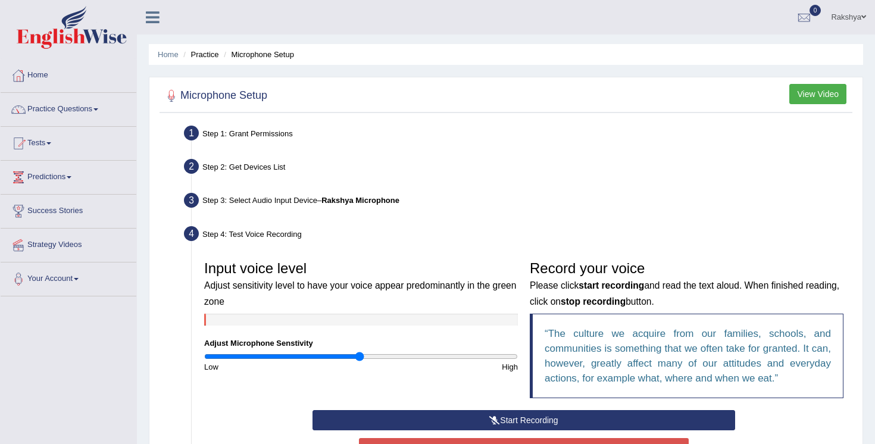
click at [574, 186] on ul "Step 1: Grant Permissions To access your microphone(s), we need permission to a…" at bounding box center [505, 342] width 687 height 440
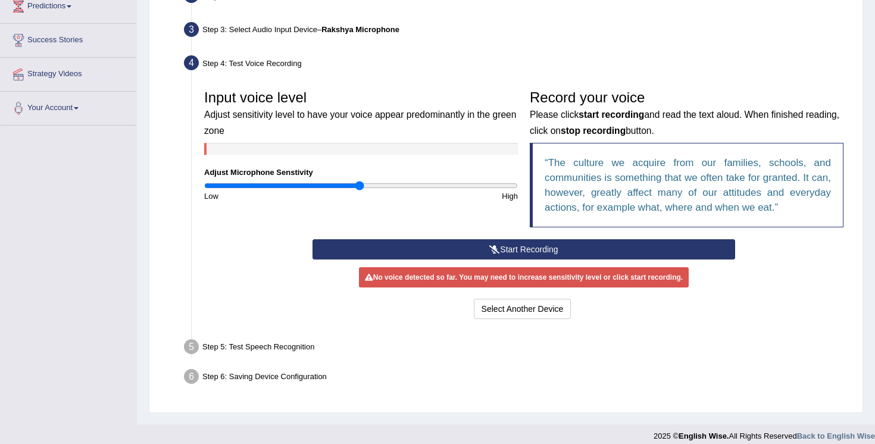
scroll to position [181, 0]
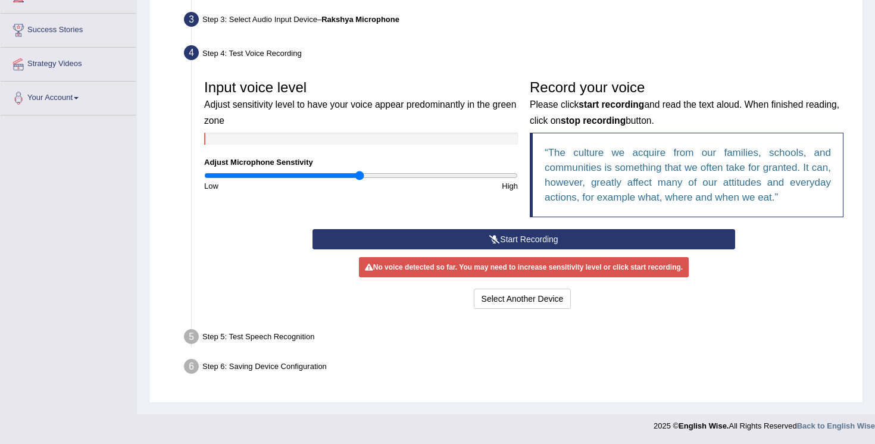
click at [568, 239] on button "Start Recording" at bounding box center [523, 239] width 422 height 20
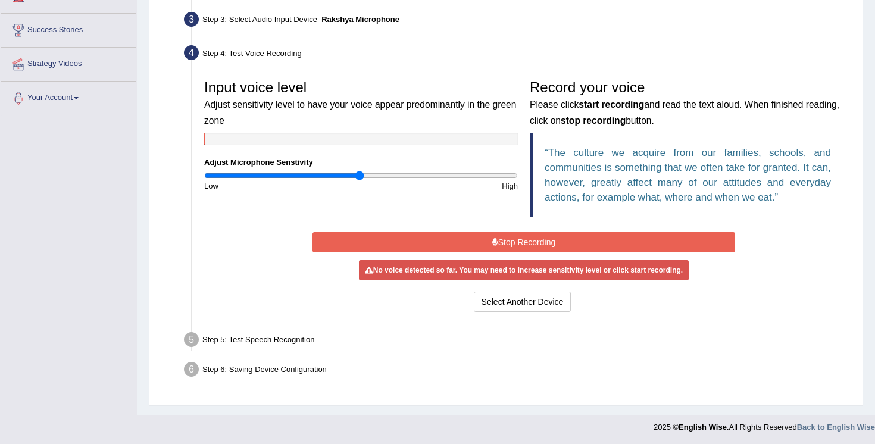
click at [568, 239] on button "Stop Recording" at bounding box center [523, 242] width 422 height 20
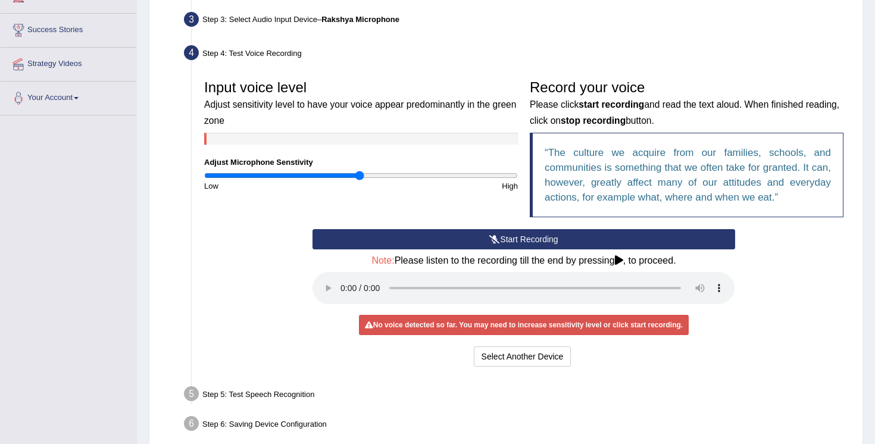
click at [652, 373] on div "Input voice level Adjust sensitivity level to have your voice appear predominan…" at bounding box center [523, 222] width 651 height 308
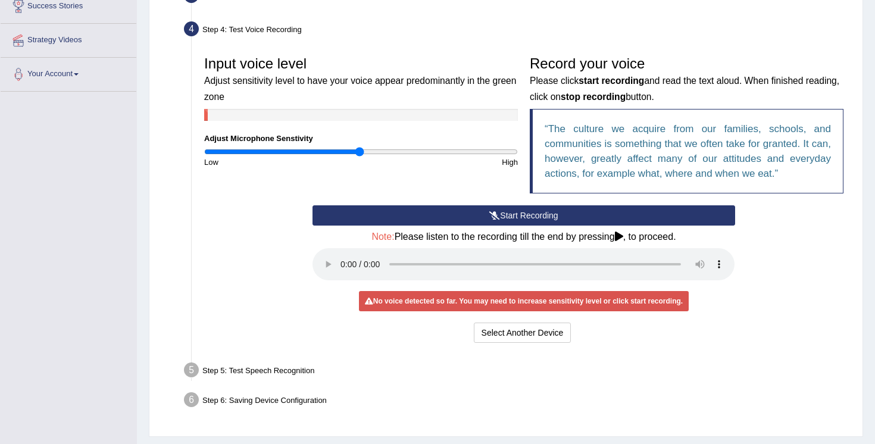
scroll to position [236, 0]
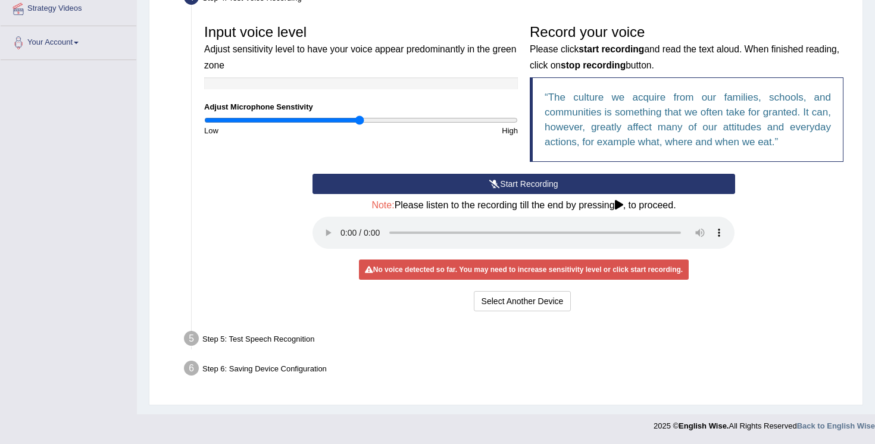
click at [724, 333] on div "Step 5: Test Speech Recognition" at bounding box center [518, 340] width 679 height 26
click at [518, 179] on button "Start Recording" at bounding box center [523, 184] width 422 height 20
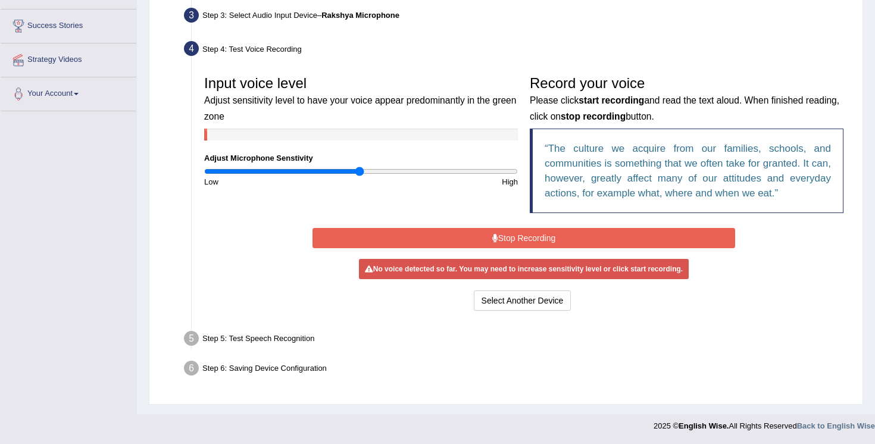
scroll to position [182, 0]
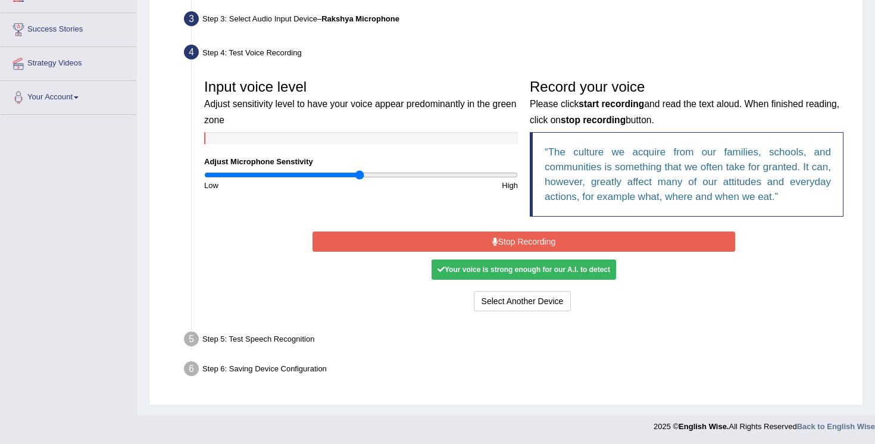
click at [486, 271] on div "Your voice is strong enough for our A.I. to detect" at bounding box center [524, 270] width 185 height 20
click at [568, 238] on button "Stop Recording" at bounding box center [523, 242] width 422 height 20
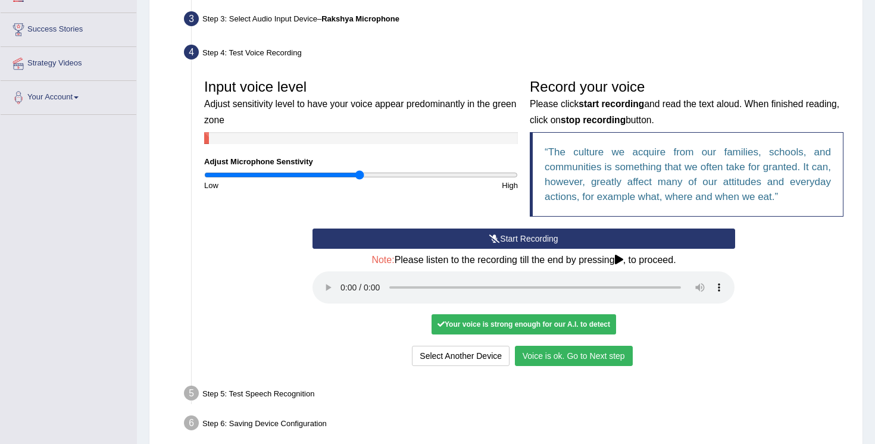
click at [577, 355] on button "Voice is ok. Go to Next step" at bounding box center [574, 356] width 118 height 20
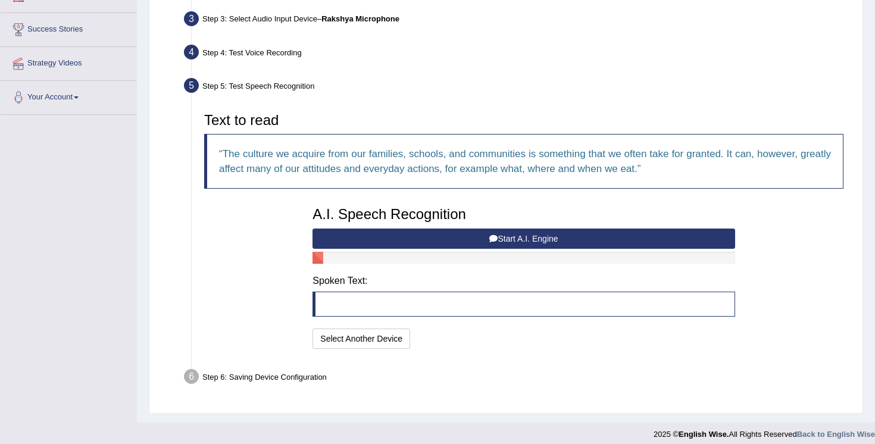
click at [479, 233] on button "Start A.I. Engine" at bounding box center [523, 239] width 422 height 20
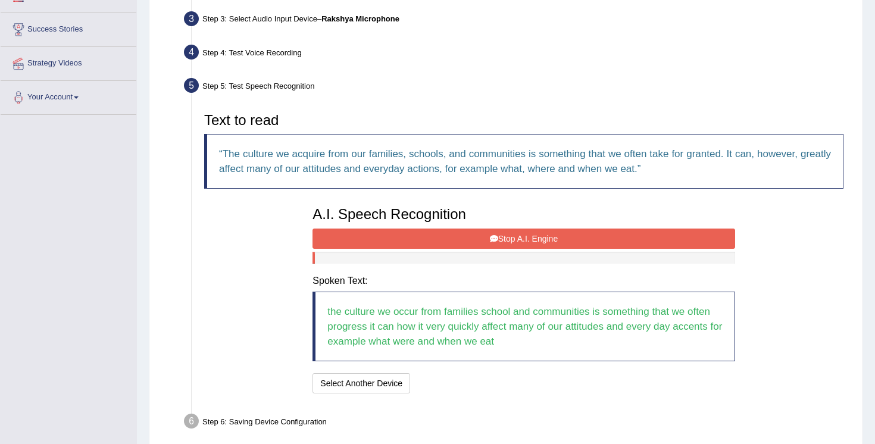
click at [480, 238] on button "Stop A.I. Engine" at bounding box center [523, 239] width 422 height 20
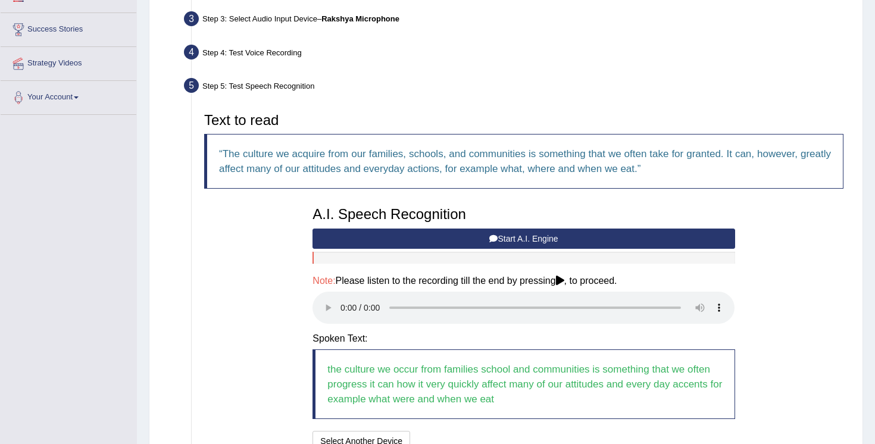
click at [757, 286] on div "Text to read The culture we acquire from our families, schools, and communities…" at bounding box center [523, 281] width 651 height 348
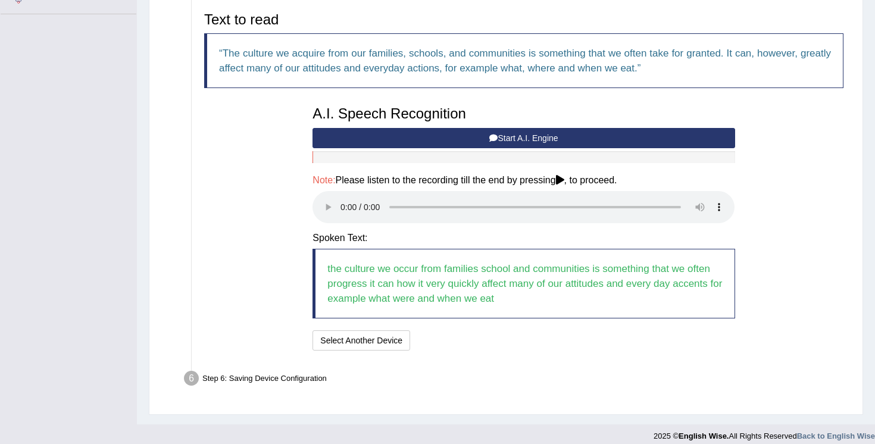
scroll to position [292, 0]
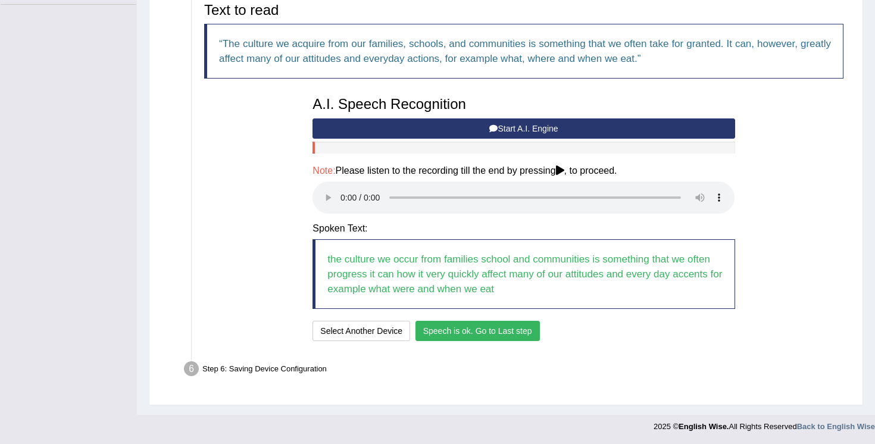
click at [462, 332] on button "Speech is ok. Go to Last step" at bounding box center [477, 331] width 124 height 20
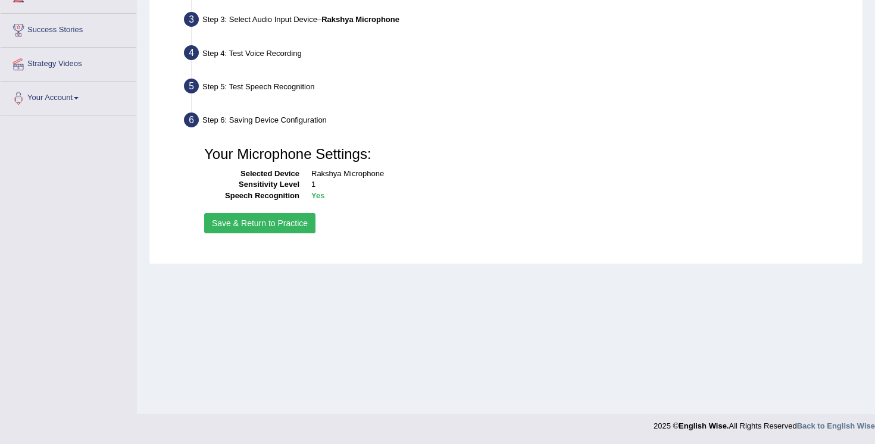
click at [291, 222] on button "Save & Return to Practice" at bounding box center [259, 223] width 111 height 20
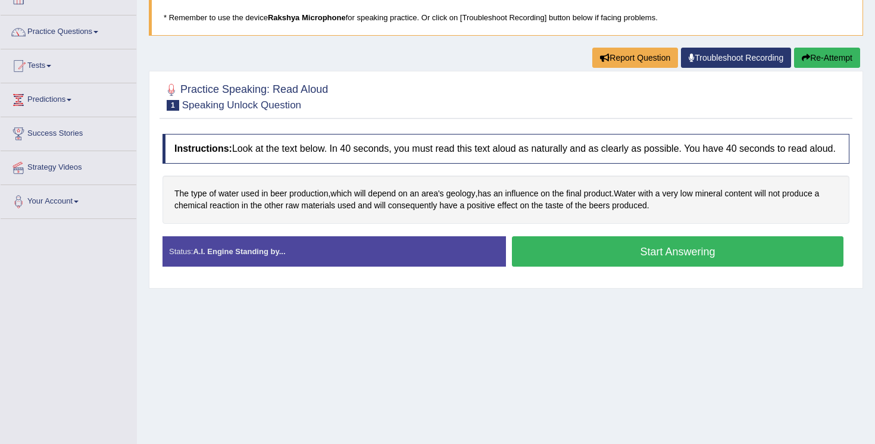
scroll to position [119, 0]
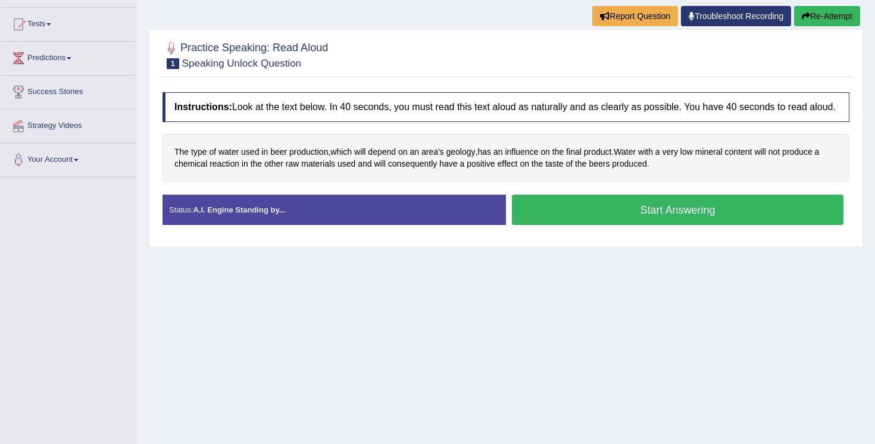
click at [492, 45] on div at bounding box center [505, 54] width 687 height 36
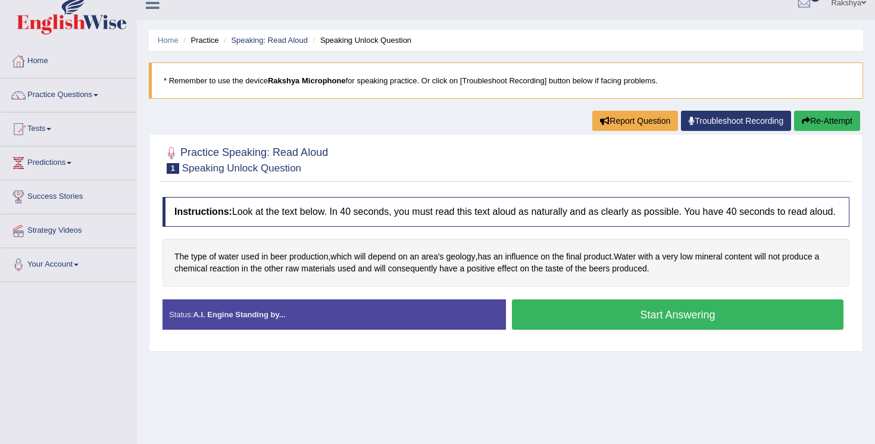
scroll to position [0, 0]
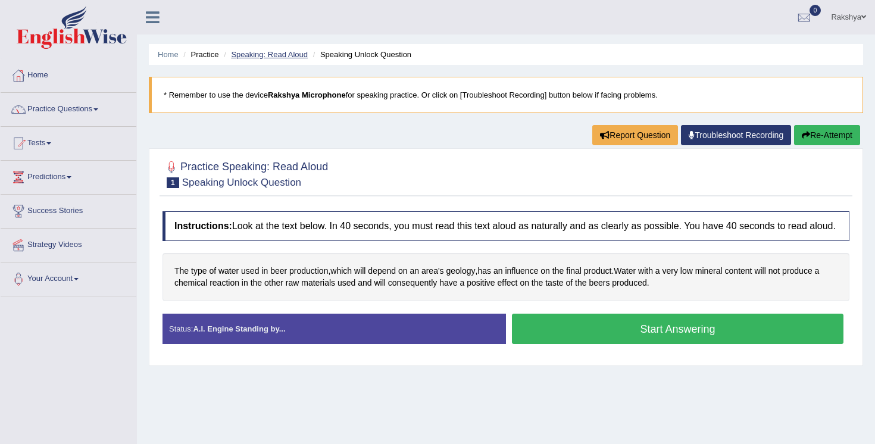
click at [267, 52] on link "Speaking: Read Aloud" at bounding box center [269, 54] width 77 height 9
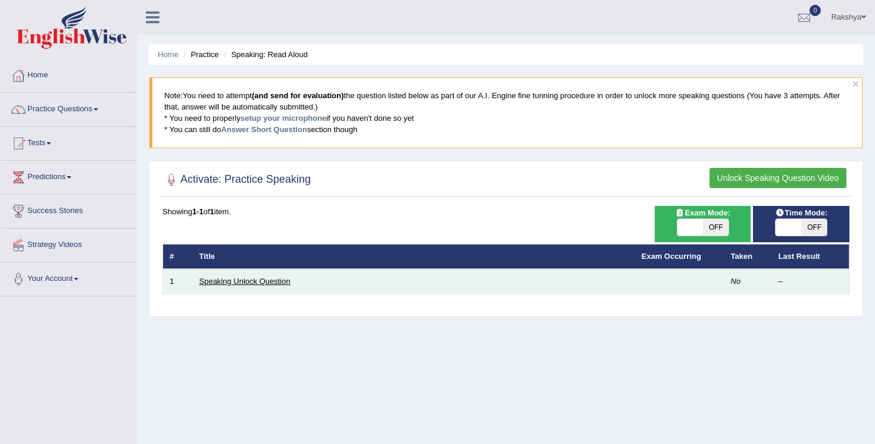
click at [260, 282] on link "Speaking Unlock Question" at bounding box center [244, 281] width 91 height 9
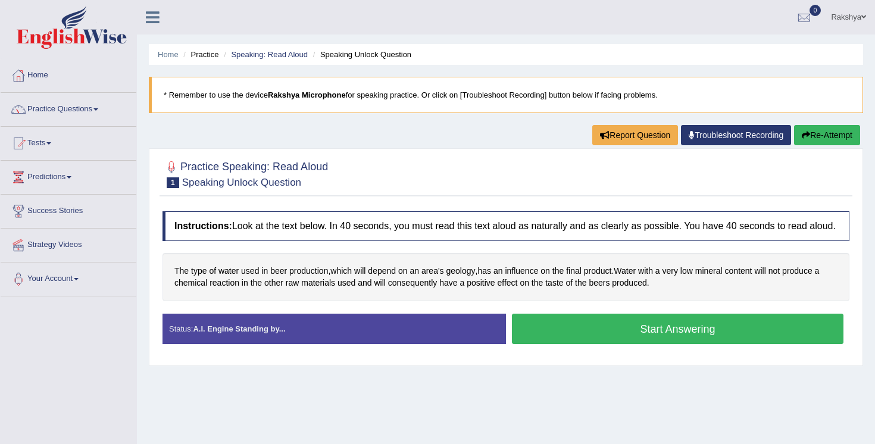
click at [394, 192] on div "Practice Speaking: Read Aloud 1 Speaking Unlock Question" at bounding box center [506, 176] width 693 height 42
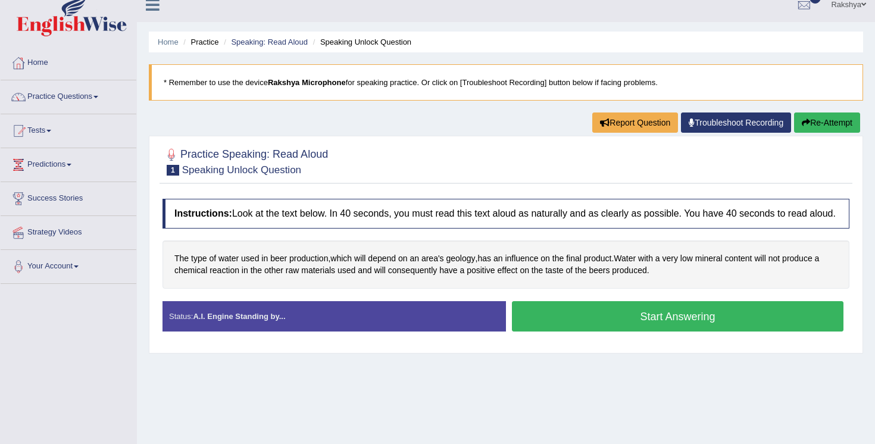
click at [584, 330] on button "Start Answering" at bounding box center [678, 316] width 332 height 30
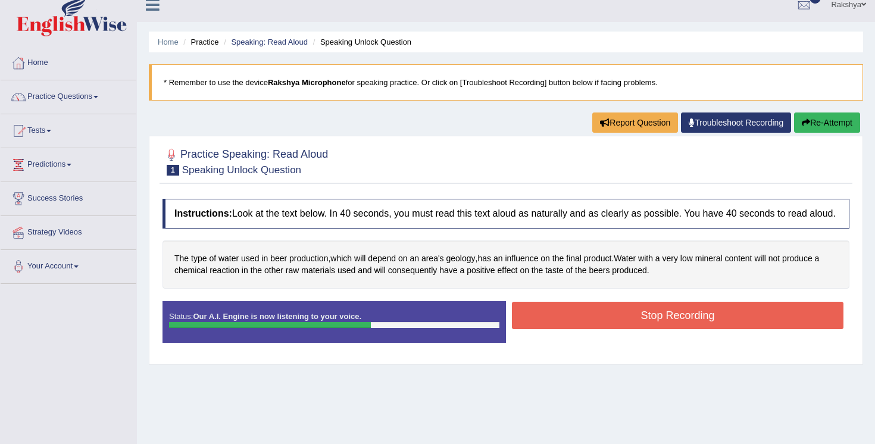
click at [585, 329] on button "Stop Recording" at bounding box center [678, 315] width 332 height 27
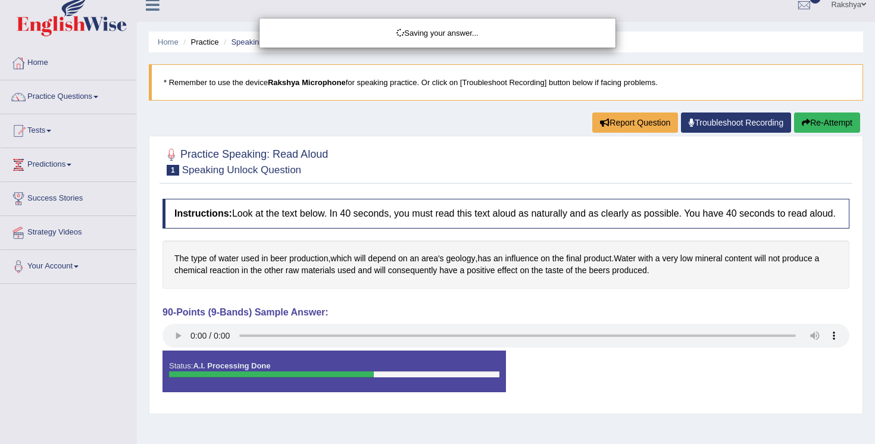
click at [589, 308] on div "Saving your answer..." at bounding box center [437, 222] width 875 height 444
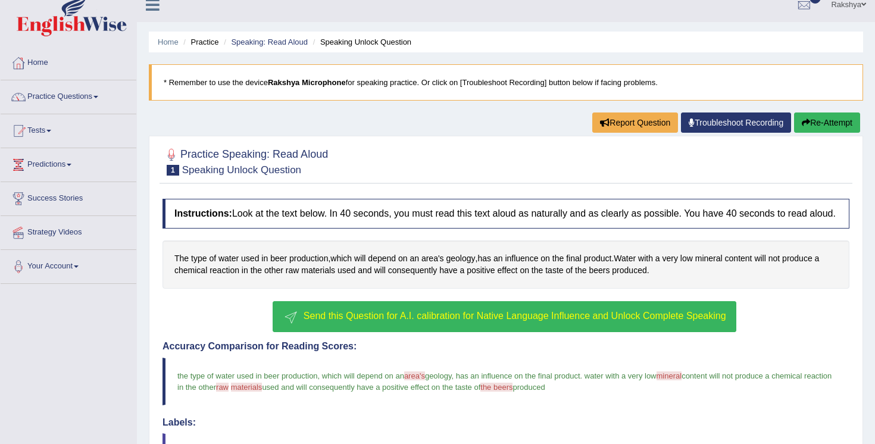
click at [777, 335] on div "Send this Question for A.I. calibration for Native Language Influence and Unloc…" at bounding box center [505, 318] width 687 height 34
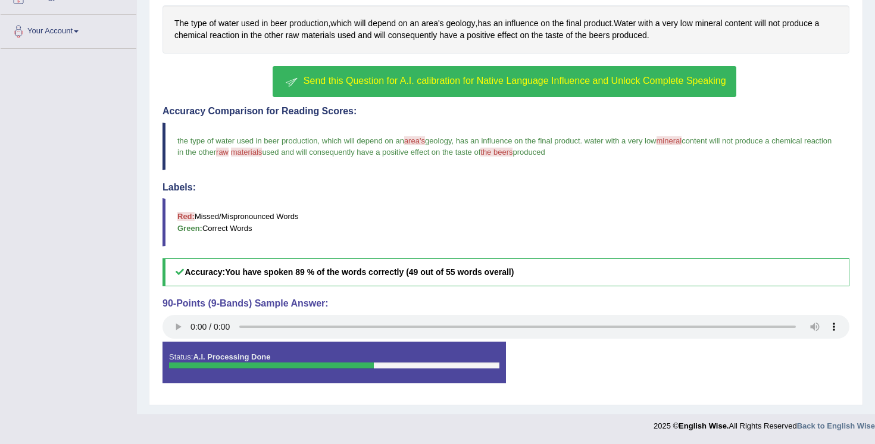
scroll to position [258, 0]
click at [572, 73] on button "Send this Question for A.I. calibration for Native Language Influence and Unloc…" at bounding box center [504, 81] width 463 height 31
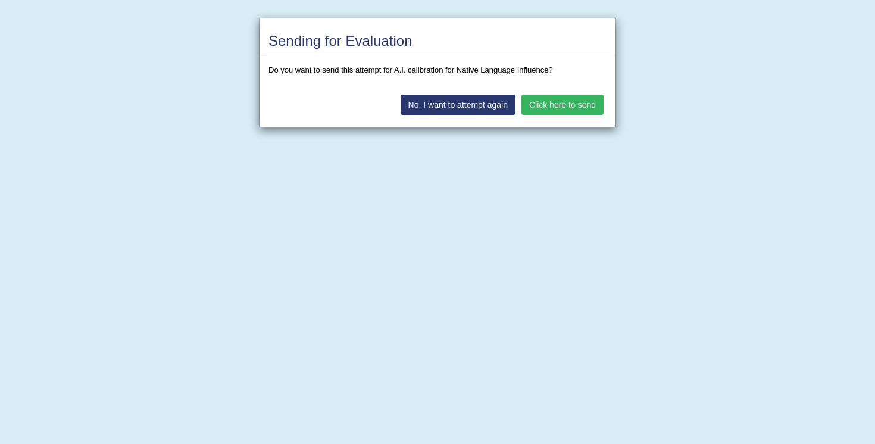
click at [574, 107] on button "Click here to send" at bounding box center [562, 105] width 82 height 20
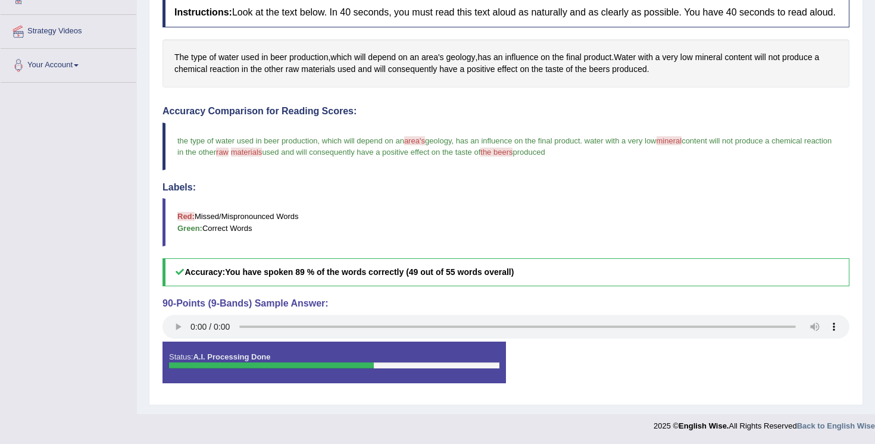
scroll to position [224, 0]
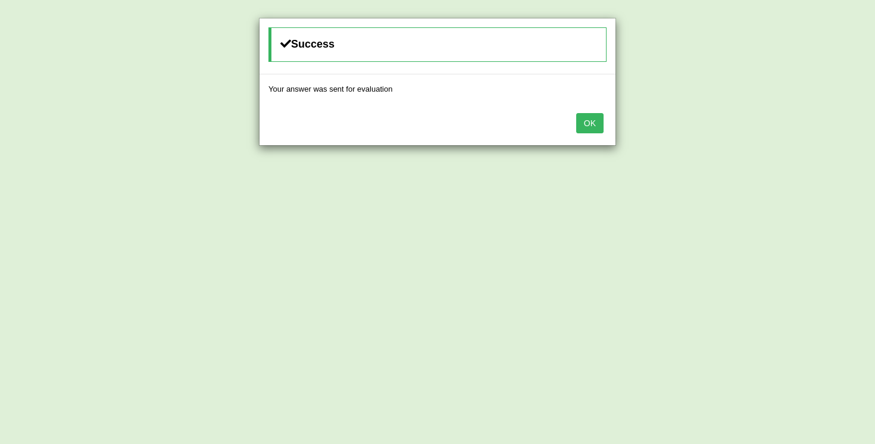
click at [588, 122] on button "OK" at bounding box center [589, 123] width 27 height 20
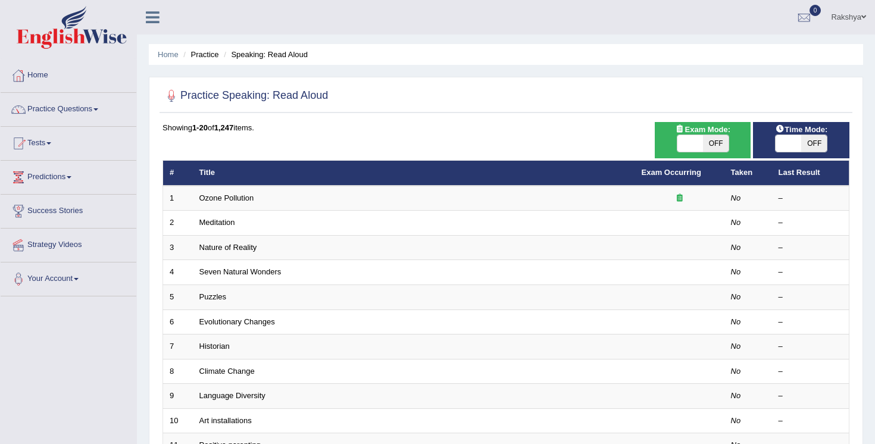
click at [487, 107] on div at bounding box center [505, 96] width 687 height 24
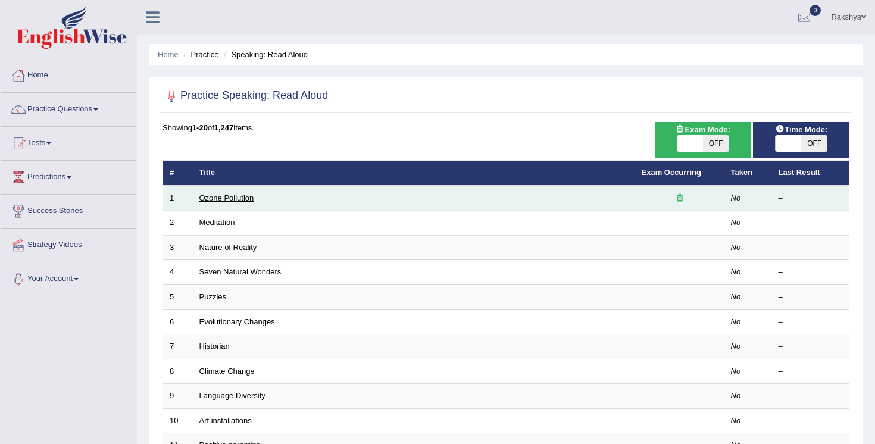
click at [215, 200] on link "Ozone Pollution" at bounding box center [226, 197] width 55 height 9
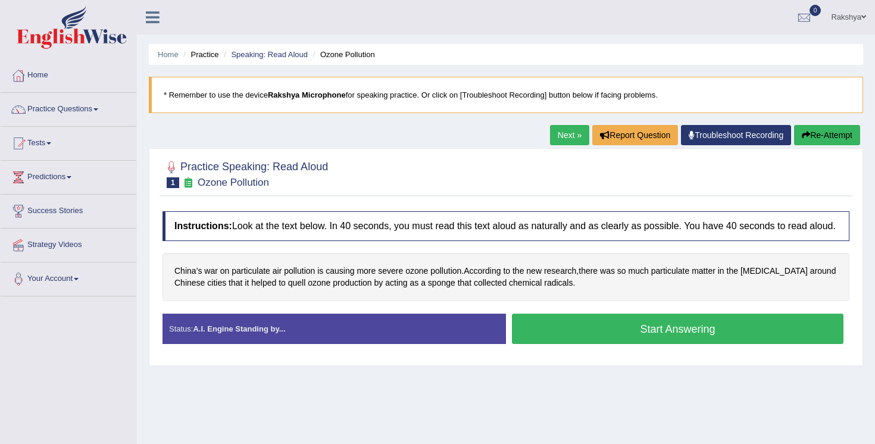
click at [452, 40] on div "Home Practice Speaking: Read [PERSON_NAME] Pollution * Remember to use the devi…" at bounding box center [506, 297] width 738 height 595
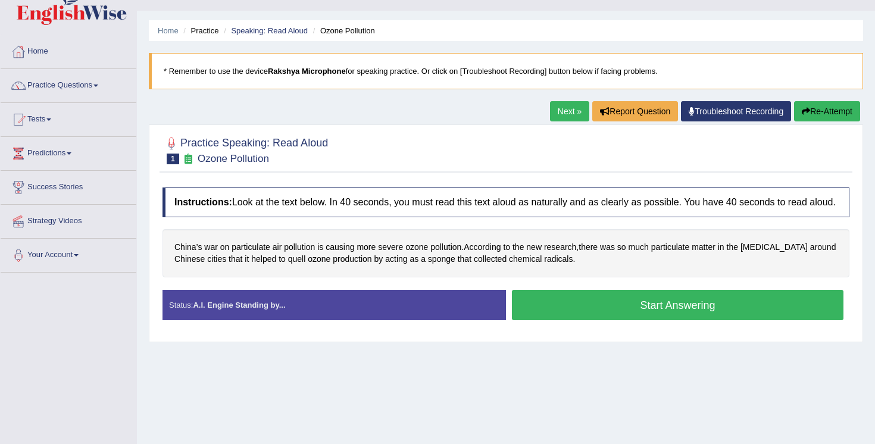
click at [562, 313] on button "Start Answering" at bounding box center [678, 305] width 332 height 30
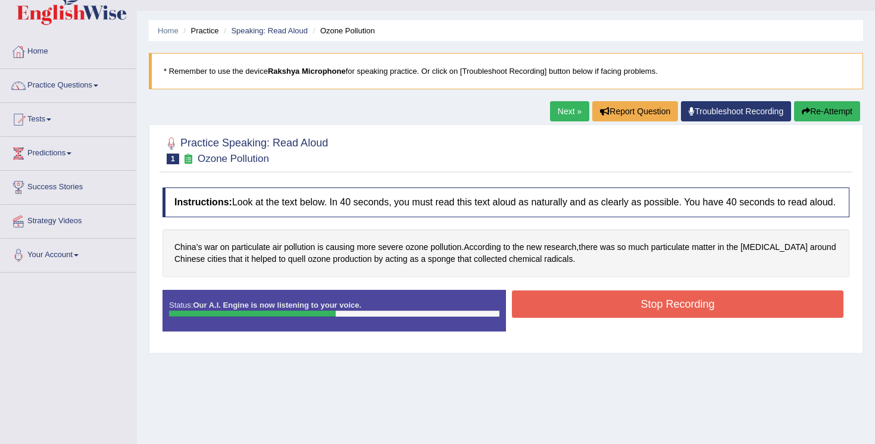
click at [562, 313] on button "Stop Recording" at bounding box center [678, 303] width 332 height 27
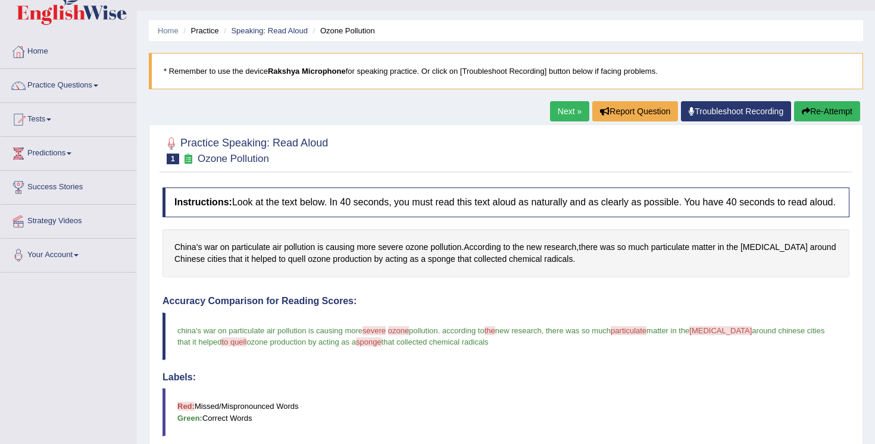
click at [574, 307] on h4 "Accuracy Comparison for Reading Scores:" at bounding box center [505, 301] width 687 height 11
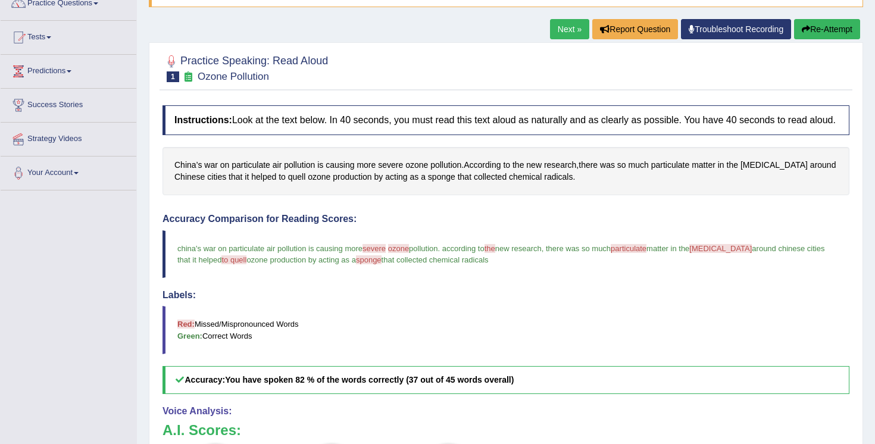
scroll to position [83, 0]
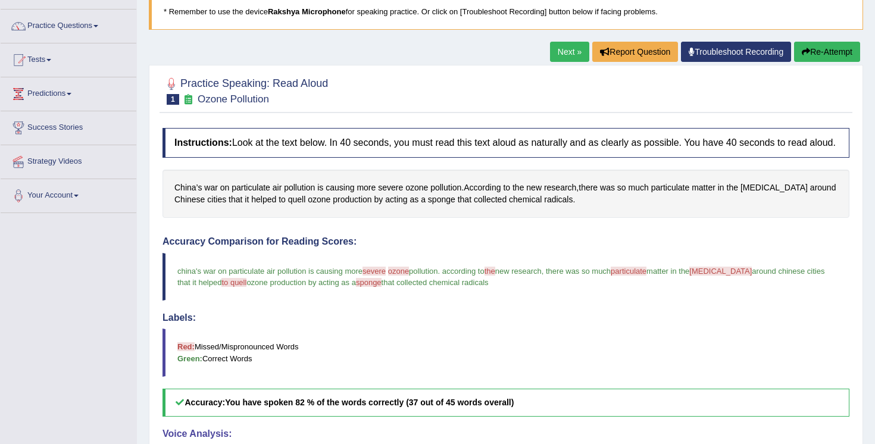
click at [557, 61] on link "Next »" at bounding box center [569, 52] width 39 height 20
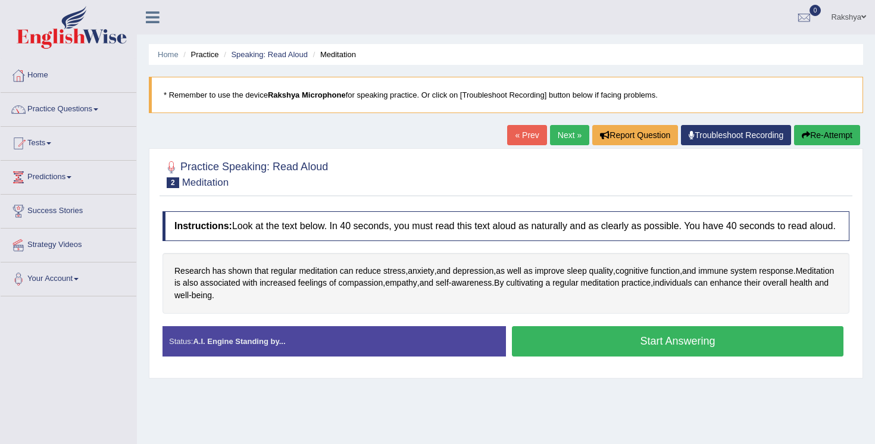
click at [526, 350] on button "Start Answering" at bounding box center [678, 341] width 332 height 30
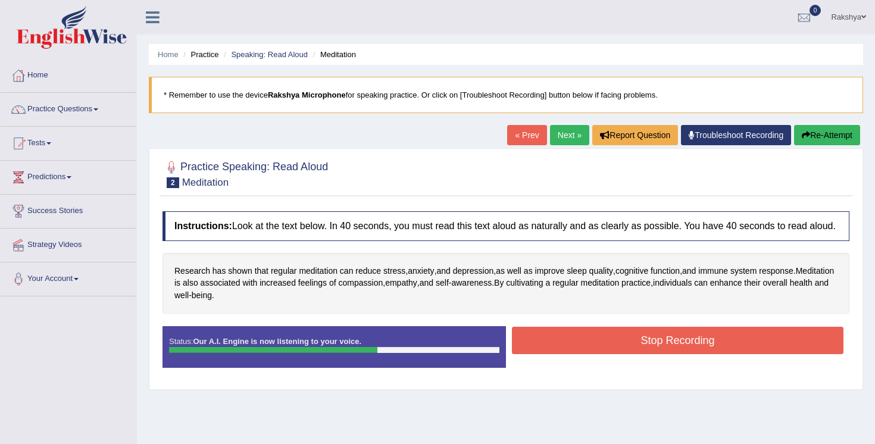
click at [531, 351] on button "Stop Recording" at bounding box center [678, 340] width 332 height 27
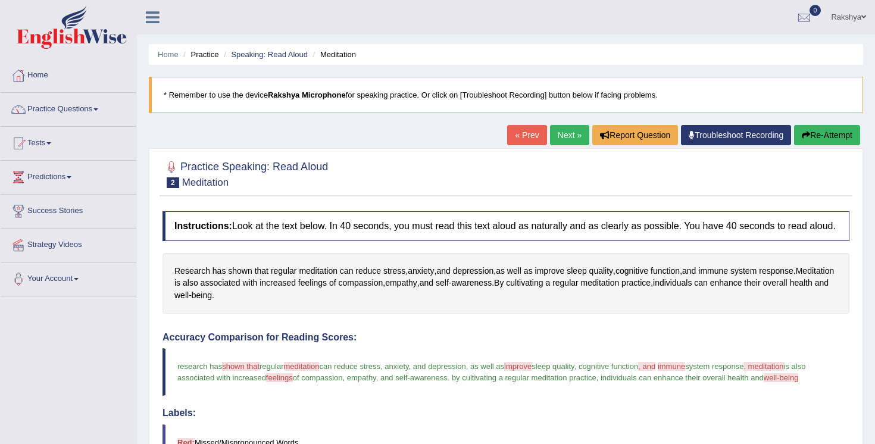
click at [495, 189] on div at bounding box center [505, 173] width 687 height 36
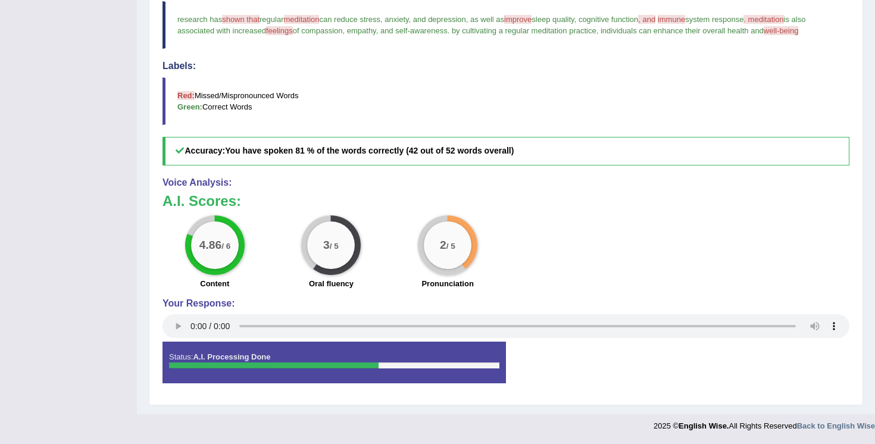
scroll to position [358, 0]
click at [596, 183] on h4 "Voice Analysis:" at bounding box center [505, 182] width 687 height 11
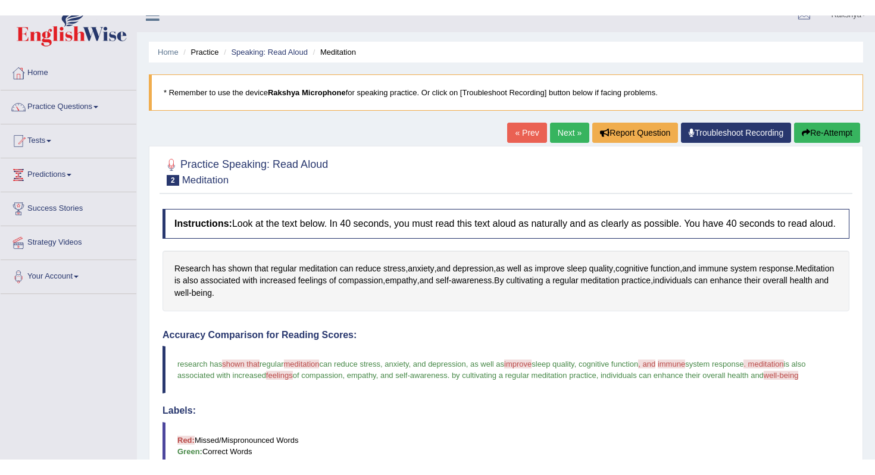
scroll to position [0, 0]
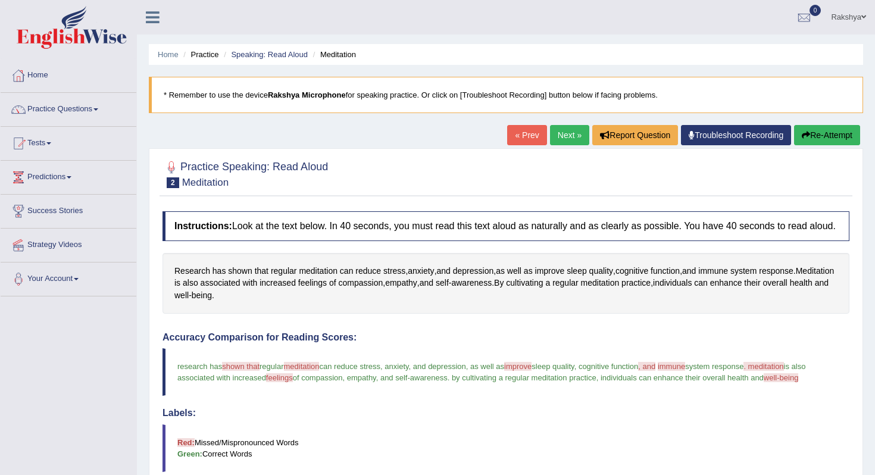
click at [568, 131] on link "Next »" at bounding box center [569, 135] width 39 height 20
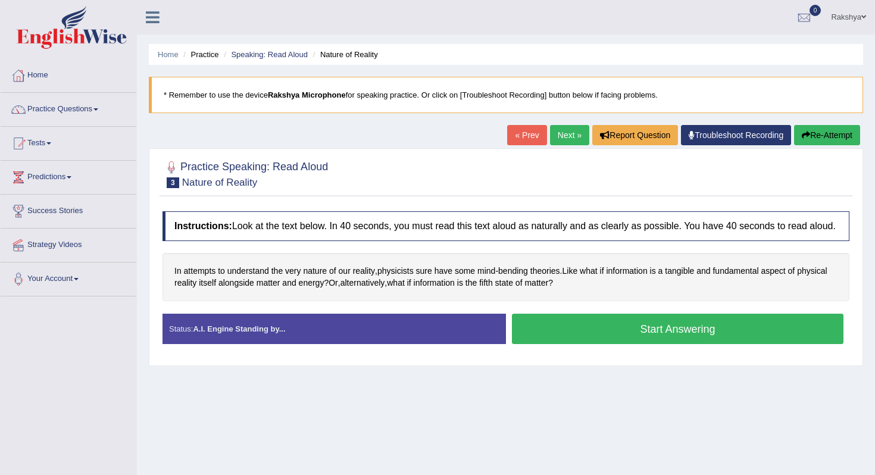
click at [571, 344] on button "Start Answering" at bounding box center [678, 329] width 332 height 30
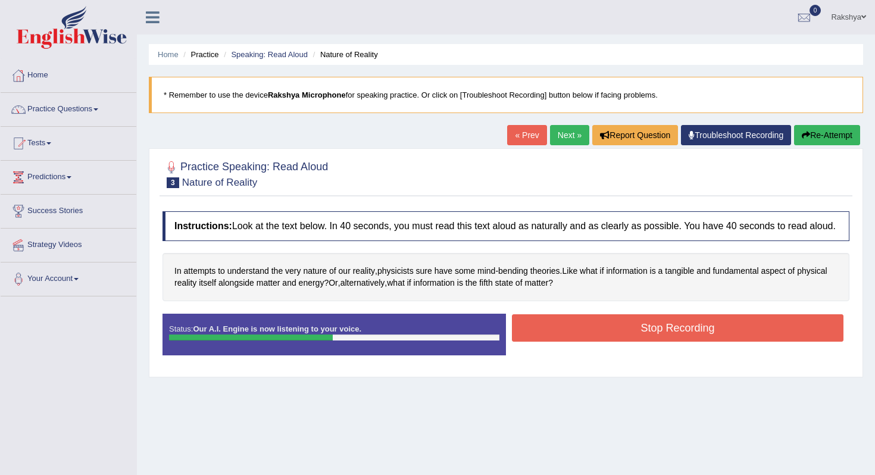
click at [571, 342] on button "Stop Recording" at bounding box center [678, 327] width 332 height 27
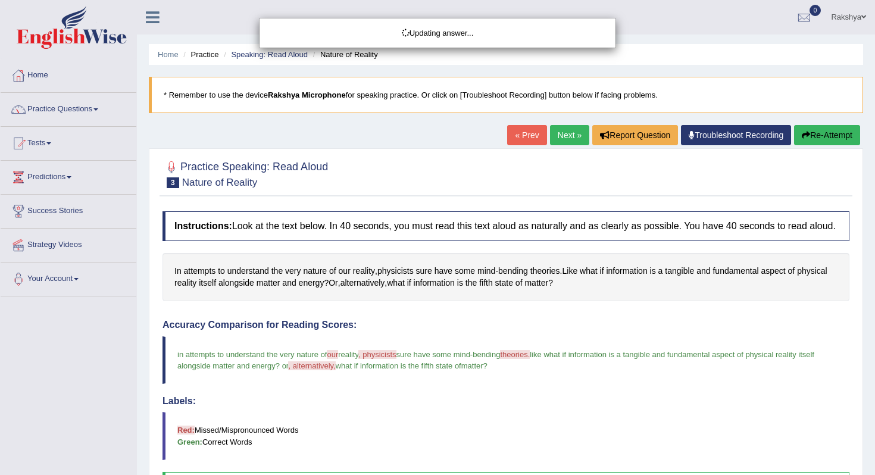
click at [599, 323] on body "Toggle navigation Home Practice Questions Speaking Practice Read Aloud Repeat S…" at bounding box center [437, 237] width 875 height 475
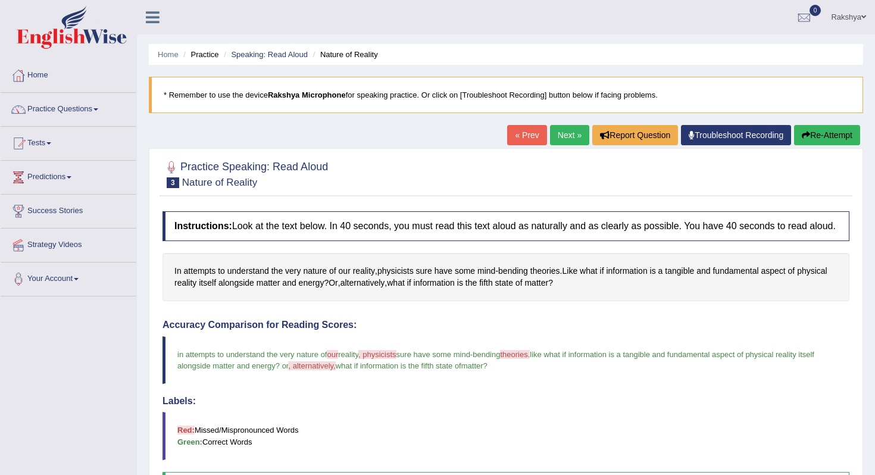
click at [550, 132] on link "Next »" at bounding box center [569, 135] width 39 height 20
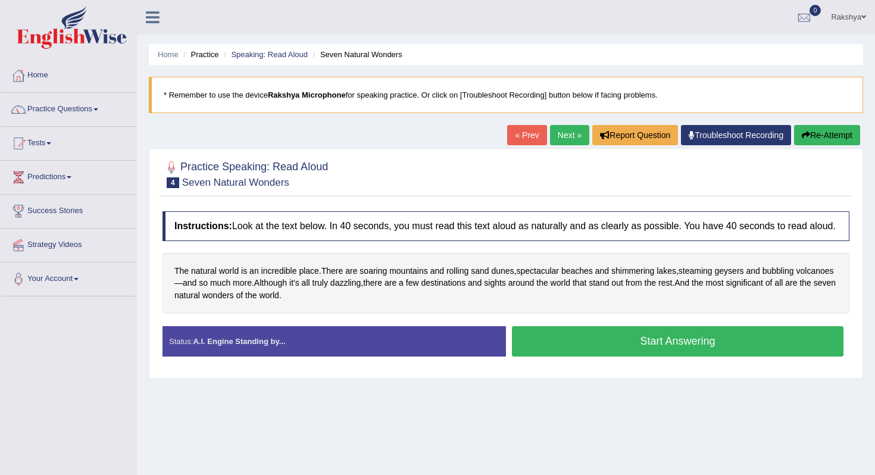
click at [641, 350] on button "Start Answering" at bounding box center [678, 341] width 332 height 30
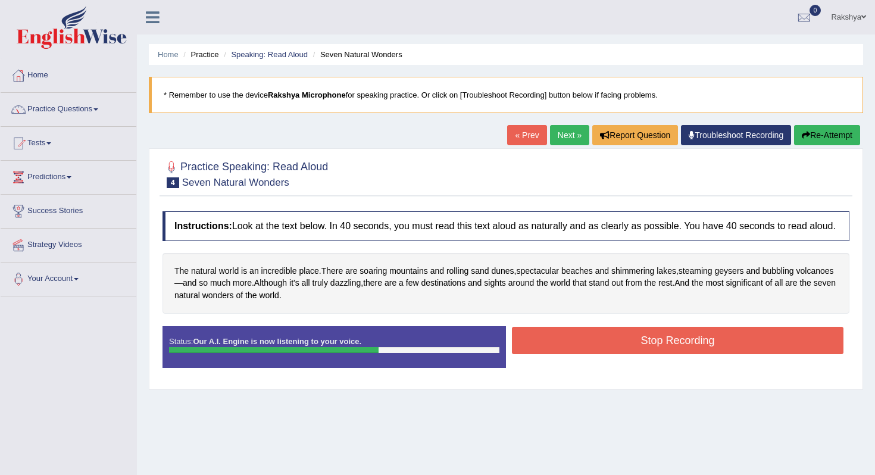
click at [581, 352] on button "Stop Recording" at bounding box center [678, 340] width 332 height 27
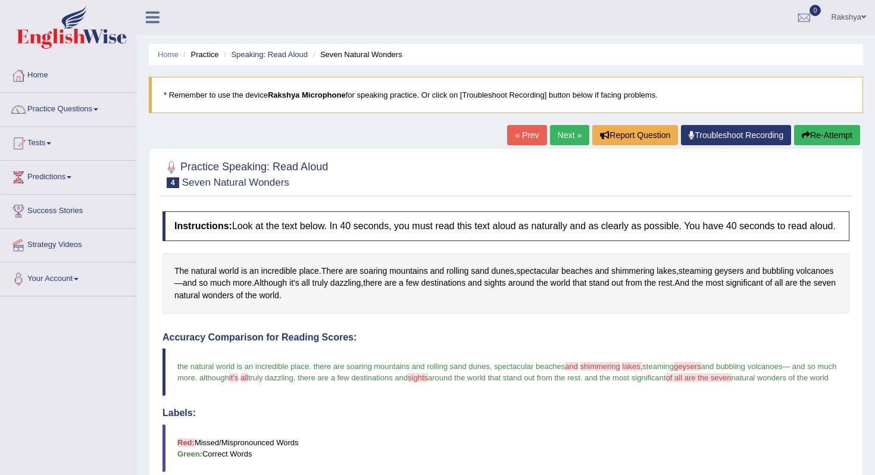
click at [511, 343] on h4 "Accuracy Comparison for Reading Scores:" at bounding box center [505, 337] width 687 height 11
